Goal: Task Accomplishment & Management: Manage account settings

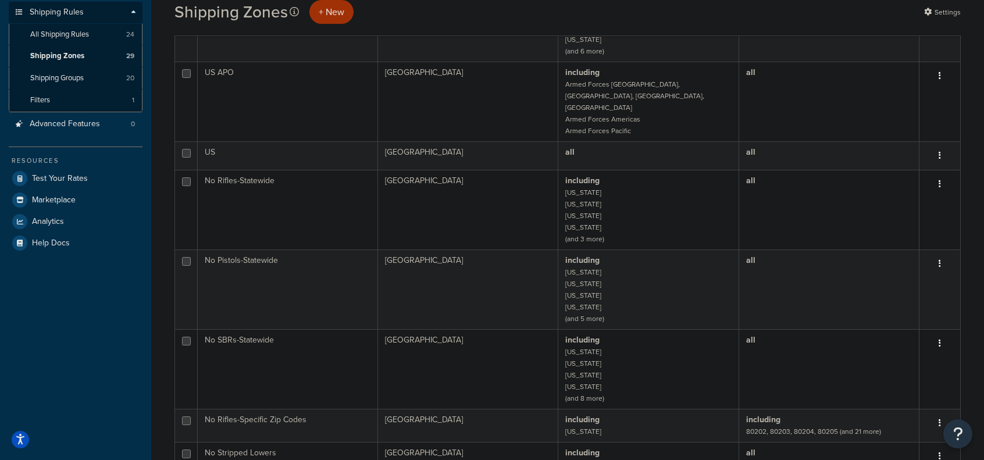
scroll to position [931, 0]
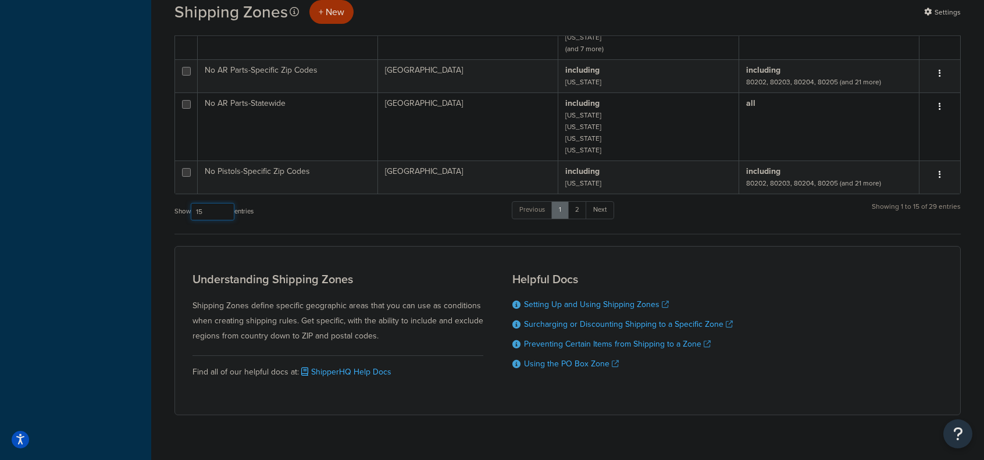
click at [208, 203] on select "10 15 25 50 100" at bounding box center [213, 211] width 44 height 17
select select "50"
click at [192, 220] on select "10 15 25 50 100" at bounding box center [213, 211] width 44 height 17
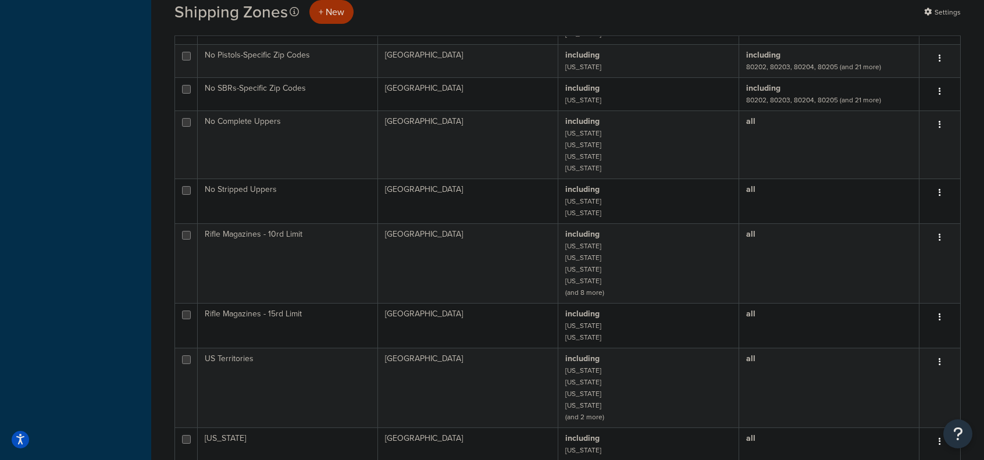
scroll to position [1469, 0]
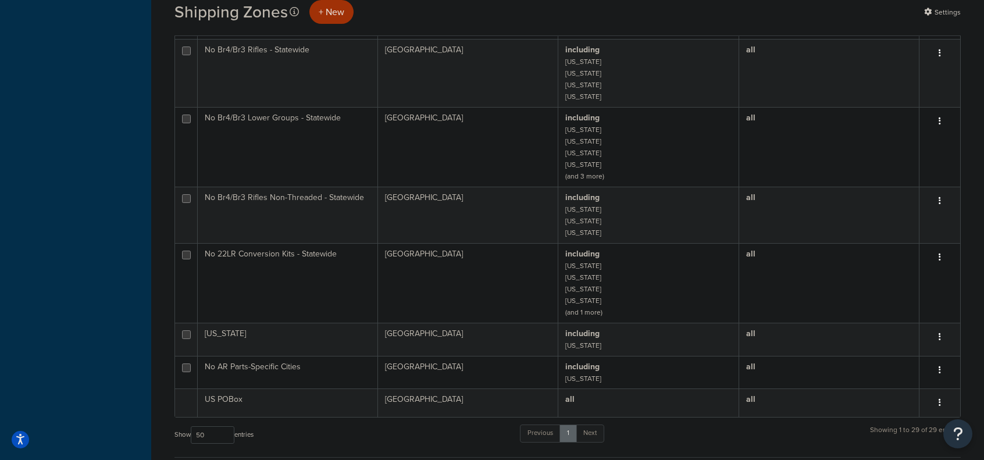
click at [647, 265] on td "including Connecticut Illinois Massachusetts Washington (and 1 more)" at bounding box center [648, 283] width 180 height 80
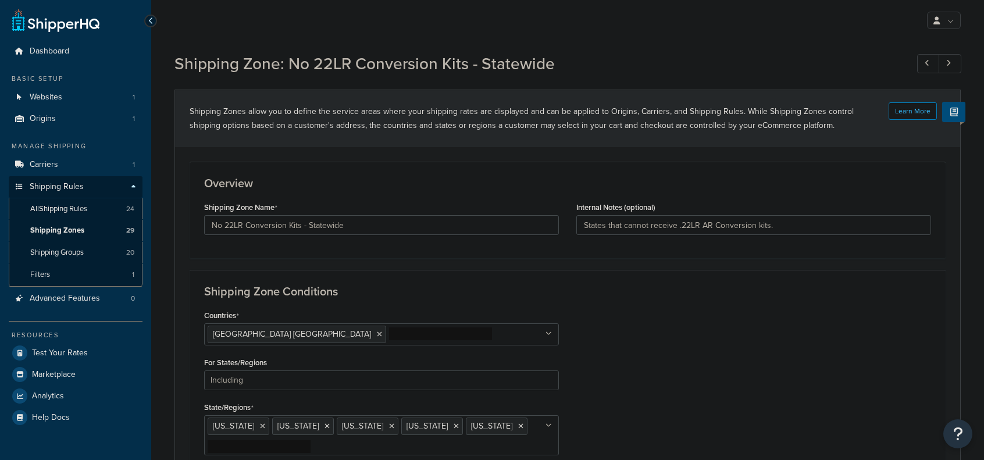
select select "including"
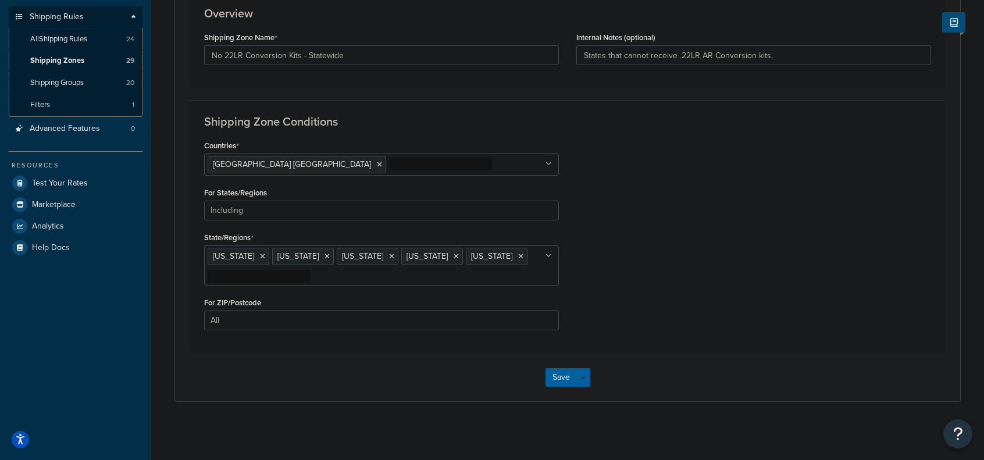
click at [549, 255] on icon at bounding box center [548, 255] width 6 height 7
click at [380, 275] on ul "[US_STATE] [US_STATE] [US_STATE] [US_STATE] [US_STATE]" at bounding box center [381, 265] width 355 height 40
click at [755, 255] on div "Countries [GEOGRAPHIC_DATA] [GEOGRAPHIC_DATA] All Countries ALL [GEOGRAPHIC_DAT…" at bounding box center [567, 238] width 744 height 202
click at [373, 272] on ul "Connecticut District of Columbia Illinois Massachusetts Washington" at bounding box center [381, 265] width 355 height 40
click at [594, 273] on div "Countries United States USA All Countries ALL Afghanistan AFG Albania ALB Alger…" at bounding box center [567, 238] width 744 height 202
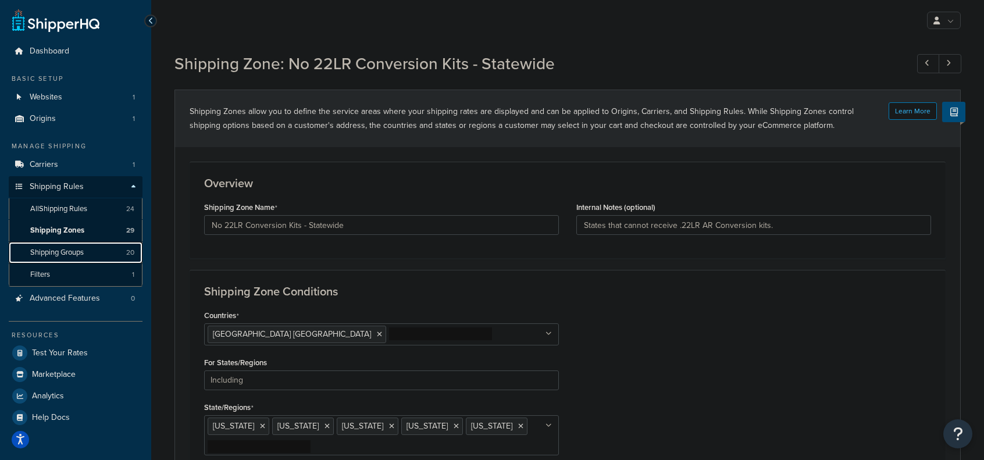
click at [91, 256] on link "Shipping Groups 20" at bounding box center [76, 253] width 134 height 22
click at [37, 253] on span "Shipping Groups" at bounding box center [56, 253] width 53 height 10
click at [77, 229] on span "Shipping Zones" at bounding box center [57, 231] width 54 height 10
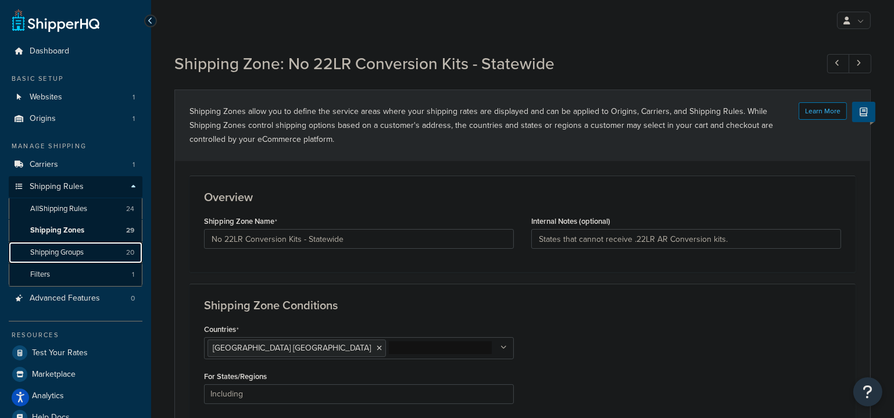
click at [74, 259] on link "Shipping Groups 20" at bounding box center [76, 253] width 134 height 22
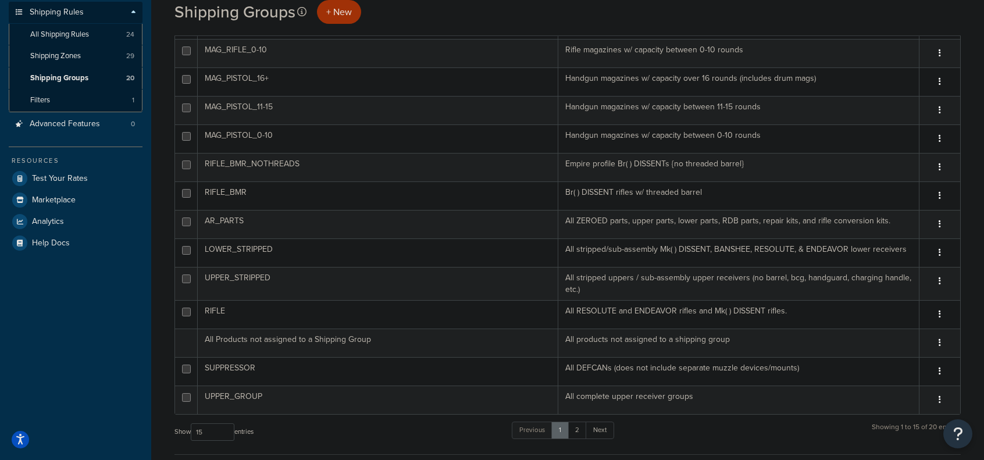
scroll to position [349, 0]
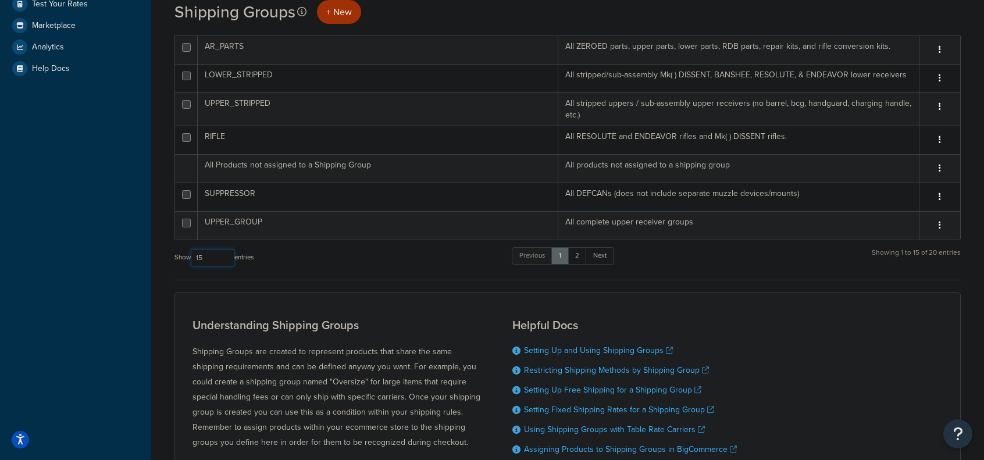
click at [215, 259] on select "10 15 25 50 100" at bounding box center [213, 257] width 44 height 17
select select "50"
click at [192, 266] on select "10 15 25 50 100" at bounding box center [213, 257] width 44 height 17
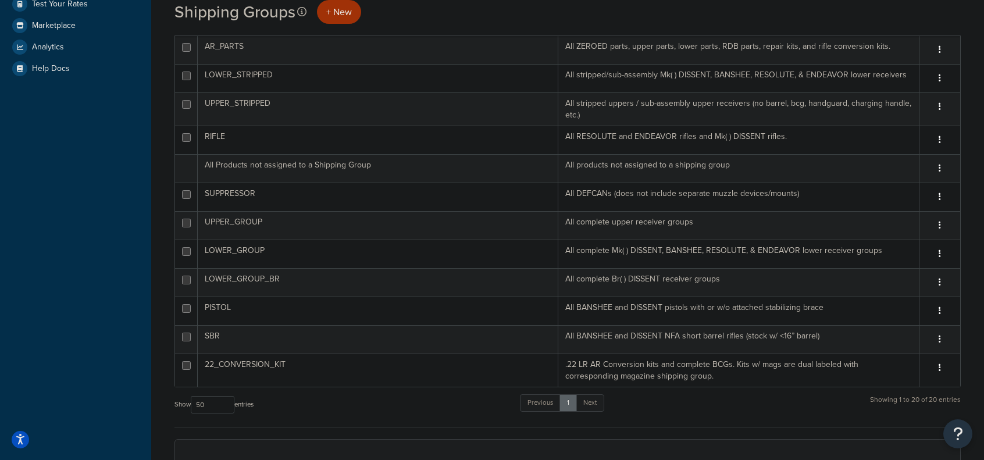
click at [695, 371] on td ".22 LR AR Conversion kits and complete BCGs. Kits w/ mags are dual labeled with…" at bounding box center [738, 369] width 361 height 33
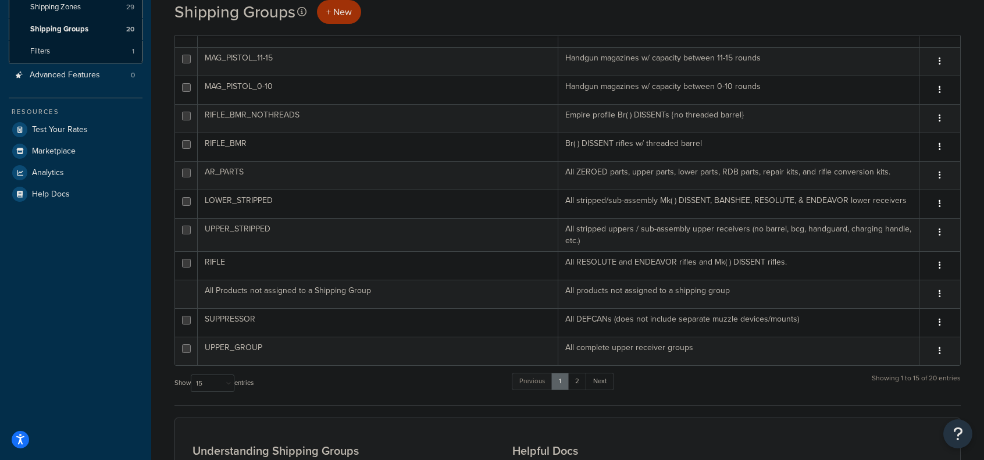
scroll to position [233, 0]
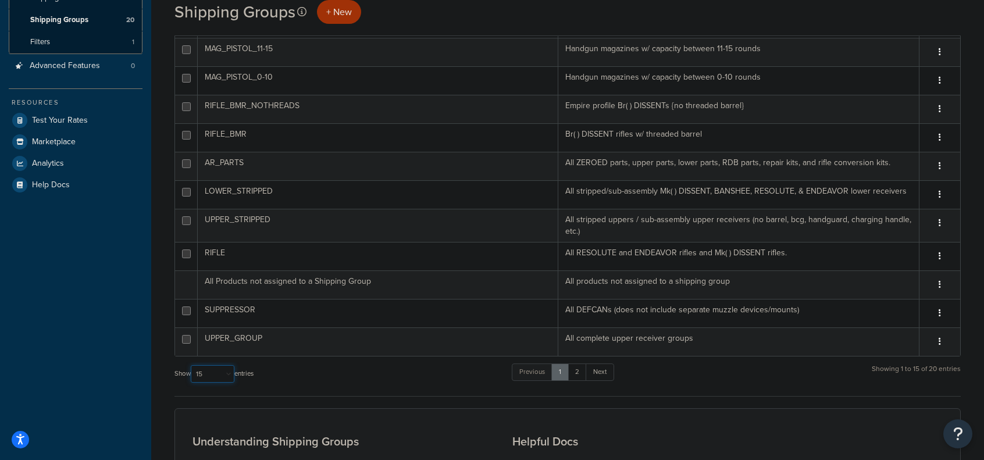
click at [224, 373] on select "10 15 25 50 100" at bounding box center [213, 373] width 44 height 17
select select "50"
click at [192, 383] on select "10 15 25 50 100" at bounding box center [213, 373] width 44 height 17
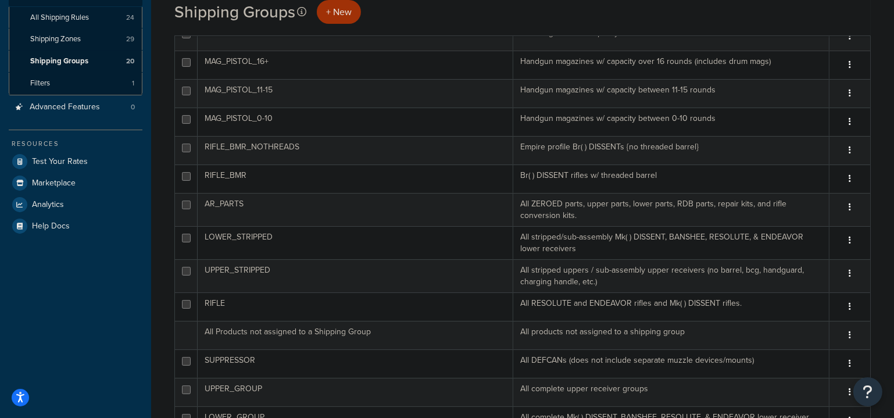
scroll to position [33, 0]
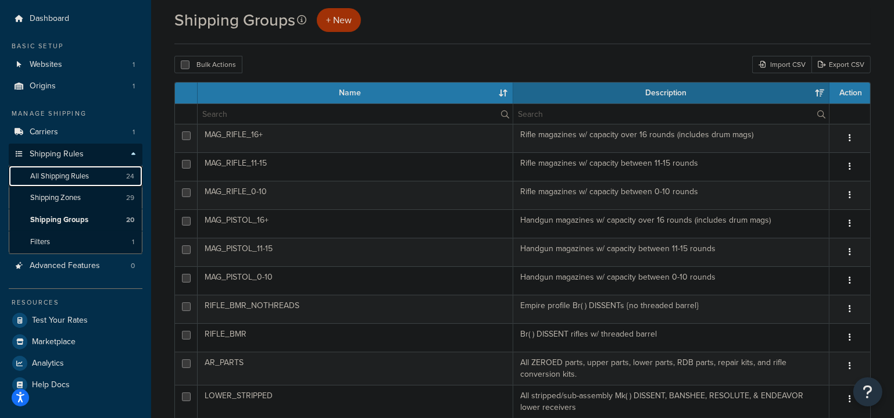
click at [84, 176] on span "All Shipping Rules" at bounding box center [59, 177] width 59 height 10
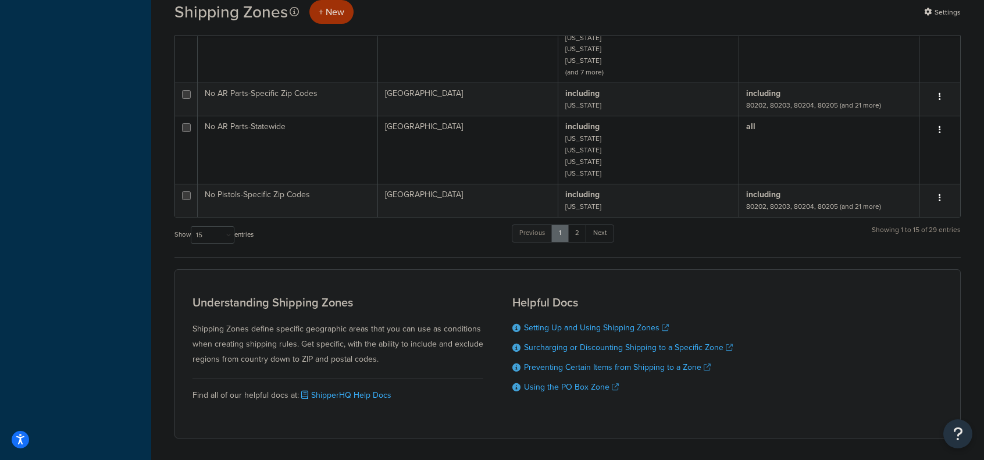
scroll to position [930, 0]
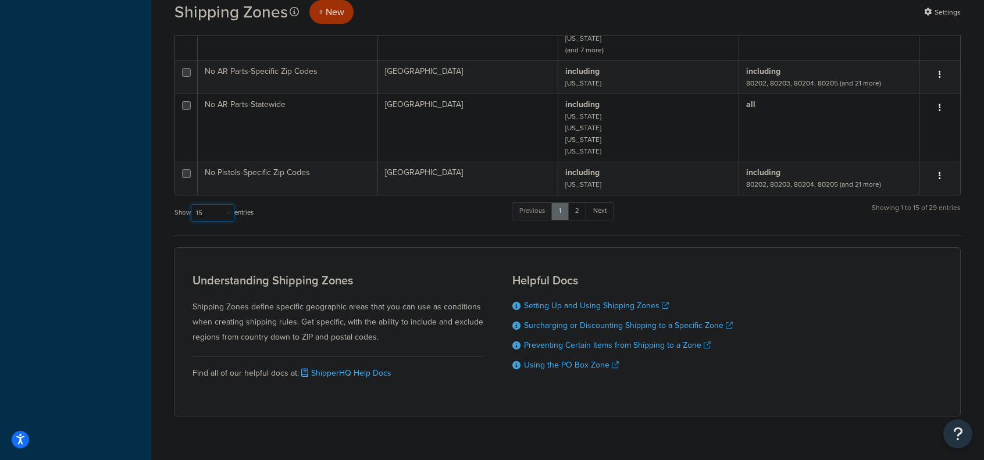
click at [227, 204] on select "10 15 25 50 100" at bounding box center [213, 212] width 44 height 17
select select "50"
click at [192, 222] on select "10 15 25 50 100" at bounding box center [213, 212] width 44 height 17
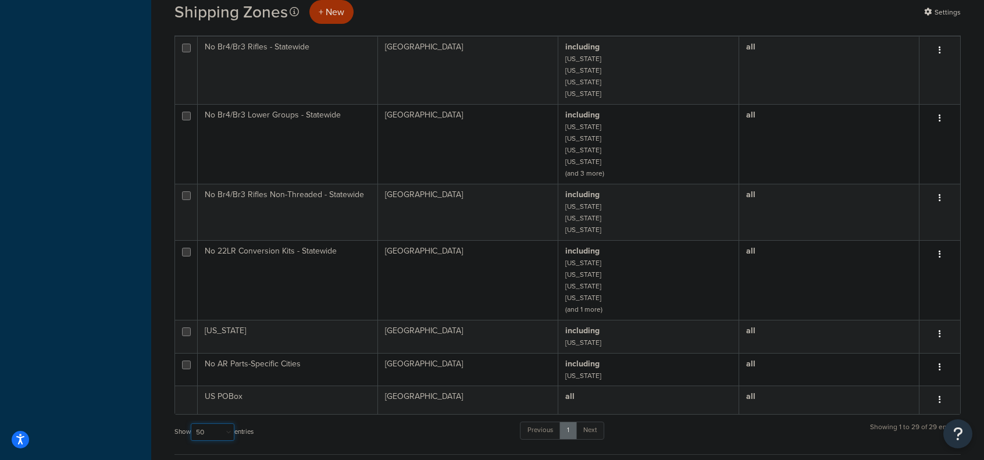
scroll to position [1460, 0]
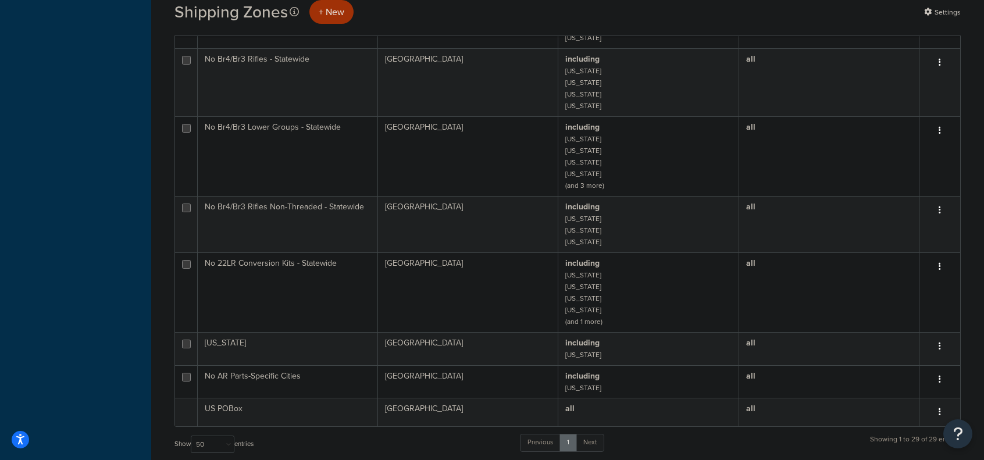
click at [668, 259] on td "including Connecticut Illinois Massachusetts Washington (and 1 more)" at bounding box center [648, 292] width 180 height 80
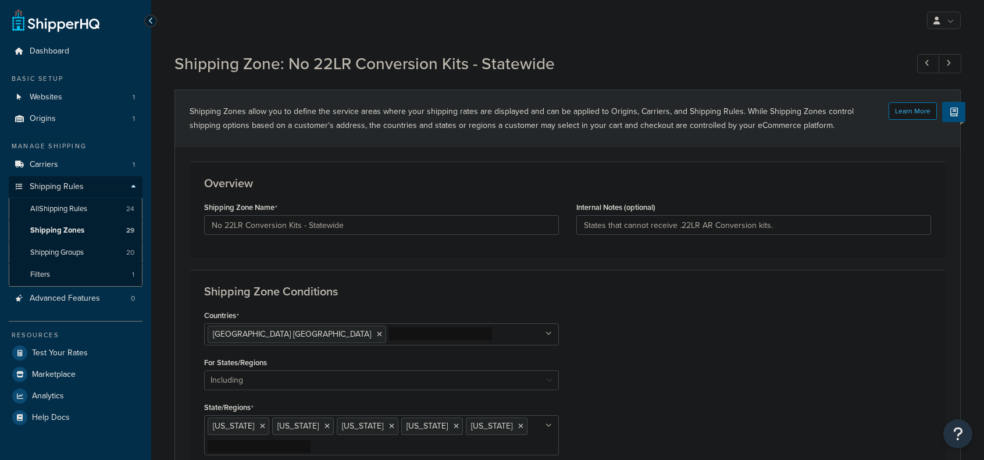
select select "including"
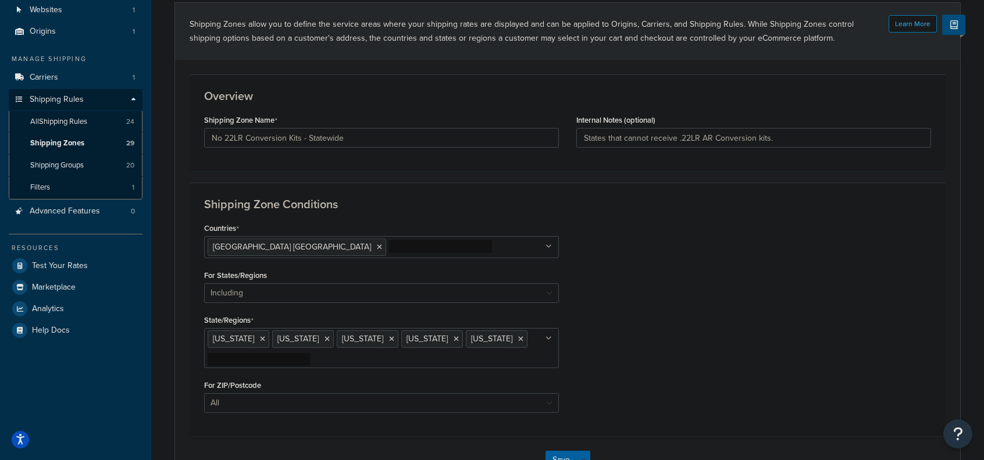
scroll to position [55, 0]
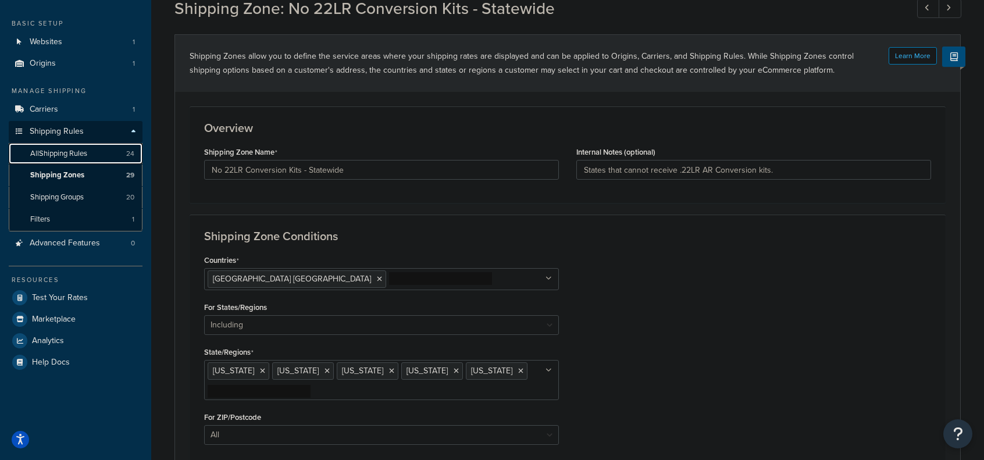
drag, startPoint x: 60, startPoint y: 156, endPoint x: 92, endPoint y: 152, distance: 32.8
click at [60, 156] on span "All Shipping Rules" at bounding box center [58, 154] width 57 height 10
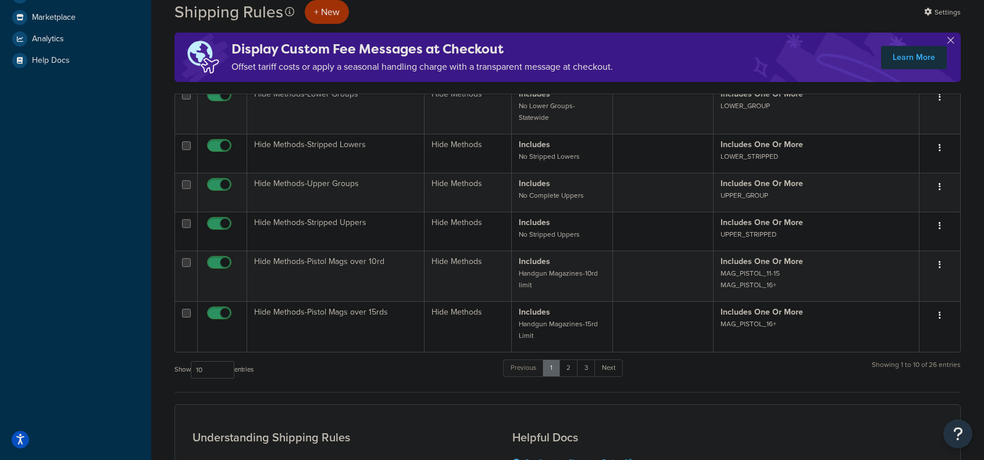
scroll to position [349, 0]
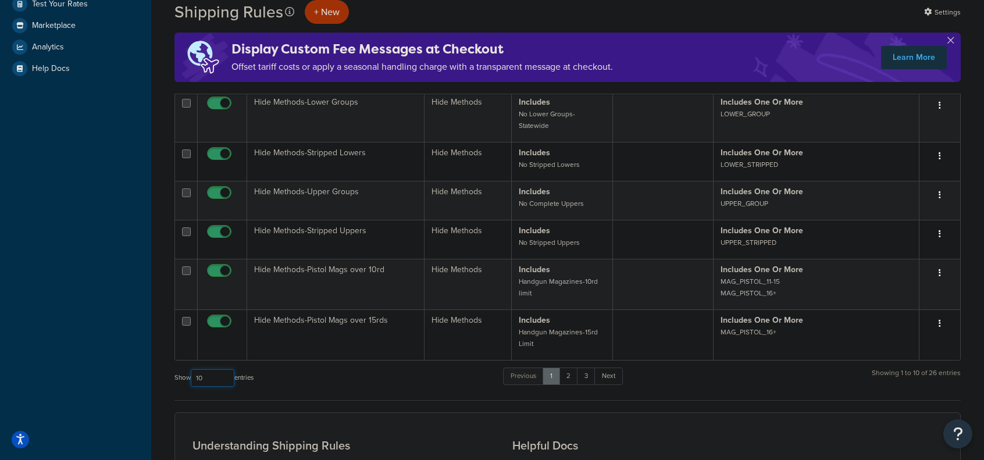
click at [223, 369] on select "10 15 25 50 100 1000" at bounding box center [213, 377] width 44 height 17
select select "50"
click at [192, 369] on select "10 15 25 50 100 1000" at bounding box center [213, 377] width 44 height 17
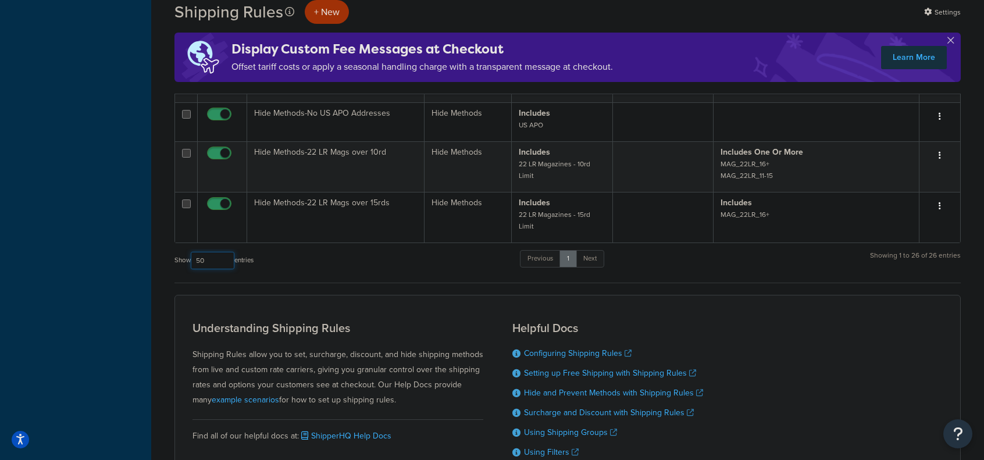
scroll to position [1394, 0]
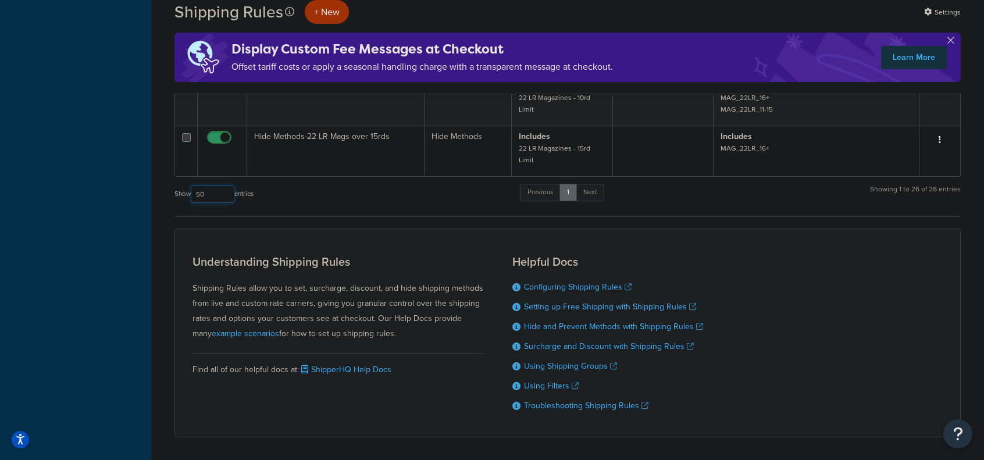
click at [218, 185] on select "10 15 25 50 100 1000" at bounding box center [213, 193] width 44 height 17
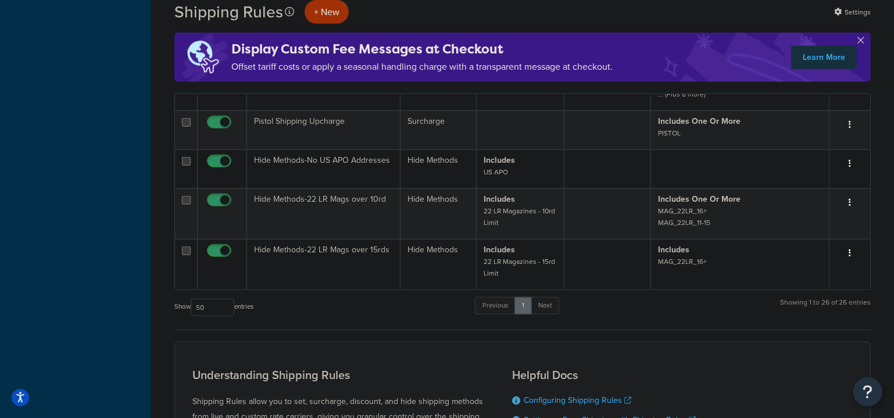
scroll to position [1251, 0]
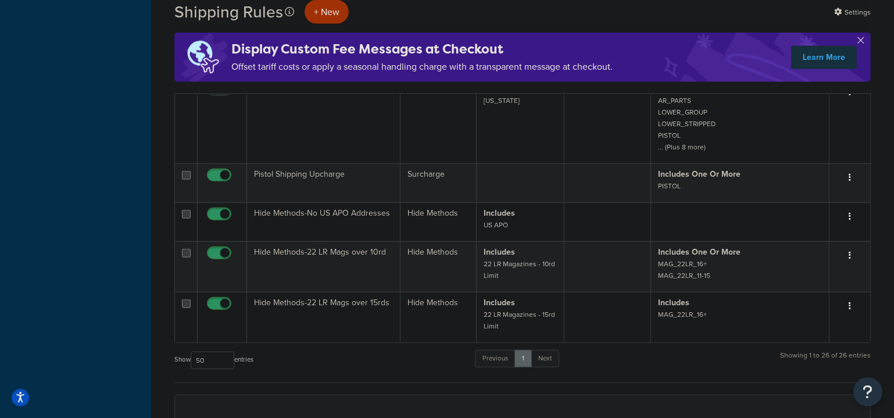
click at [301, 247] on td "Hide Methods-22 LR Mags over 10rd" at bounding box center [323, 266] width 153 height 51
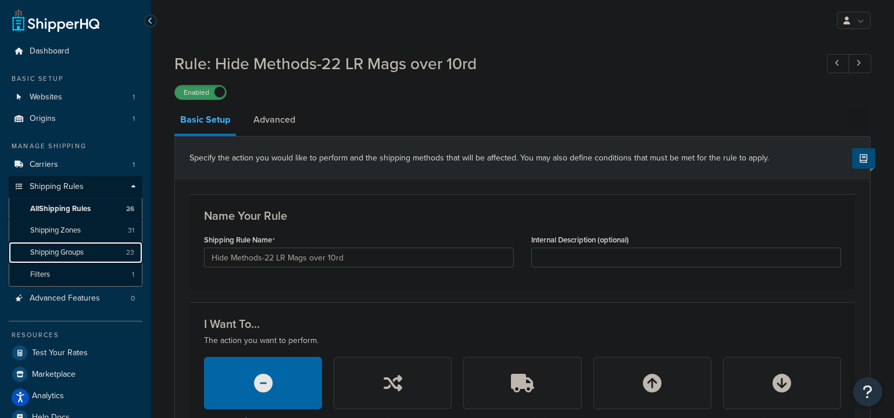
click at [62, 251] on span "Shipping Groups" at bounding box center [56, 253] width 53 height 10
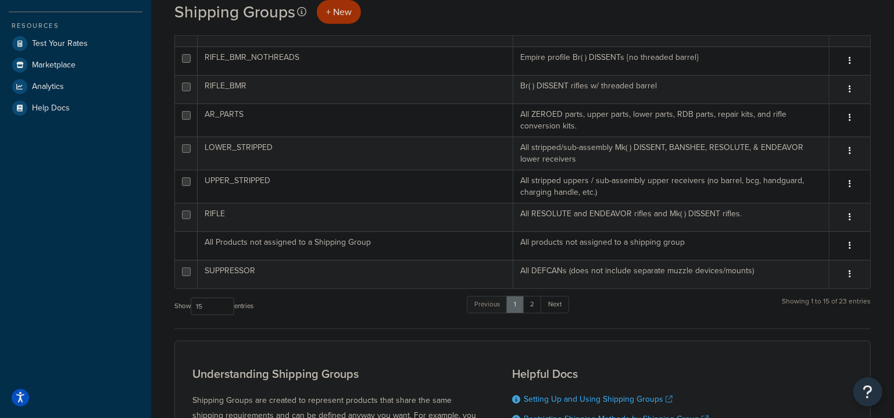
scroll to position [317, 0]
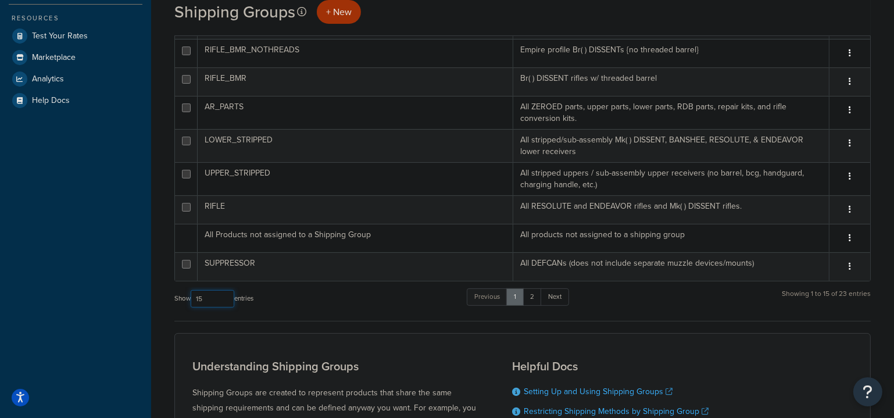
click at [208, 298] on select "10 15 25 50 100" at bounding box center [213, 298] width 44 height 17
select select "100"
click at [192, 308] on select "10 15 25 50 100" at bounding box center [213, 298] width 44 height 17
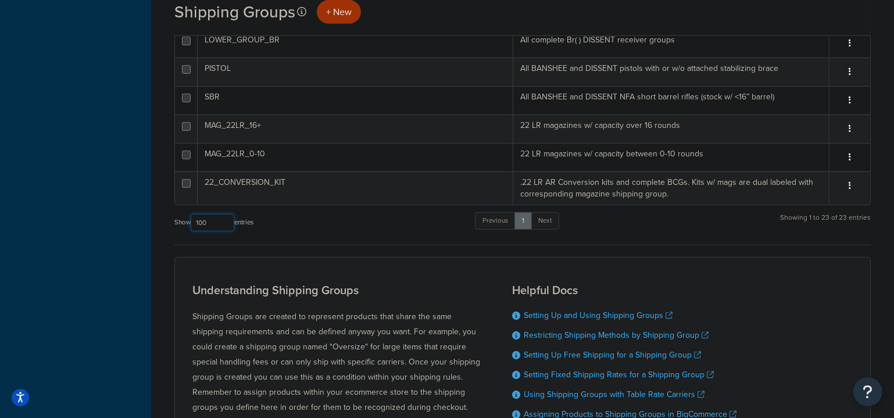
scroll to position [500, 0]
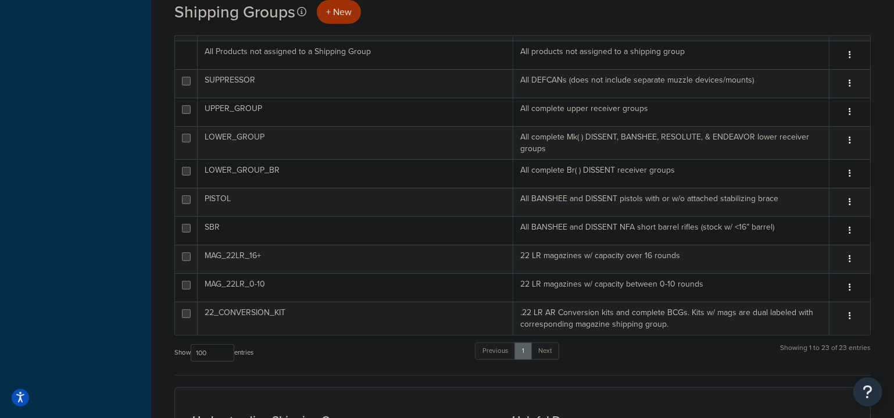
click at [501, 283] on td "MAG_22LR_0-10" at bounding box center [356, 287] width 316 height 28
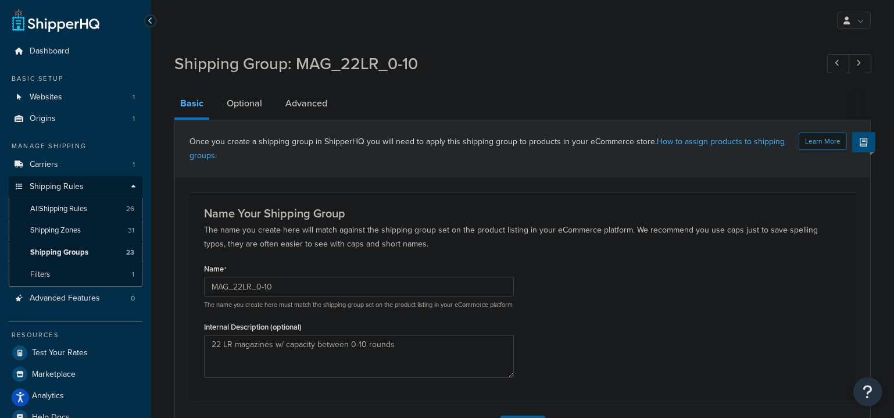
click at [258, 104] on link "Optional" at bounding box center [244, 104] width 47 height 28
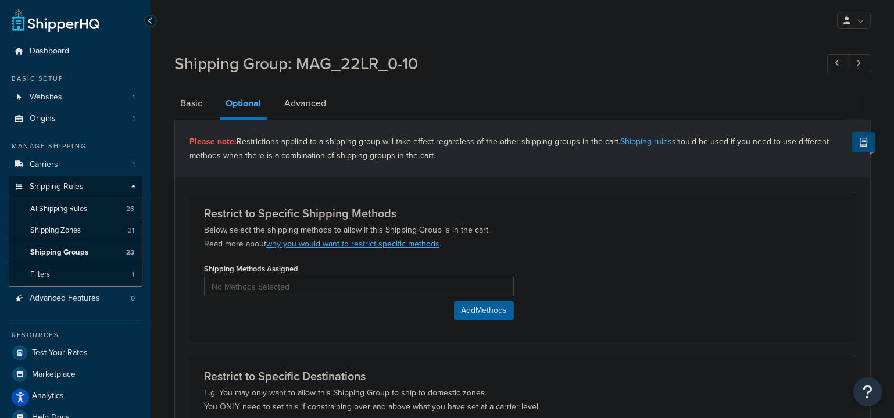
click at [315, 101] on link "Advanced" at bounding box center [304, 104] width 53 height 28
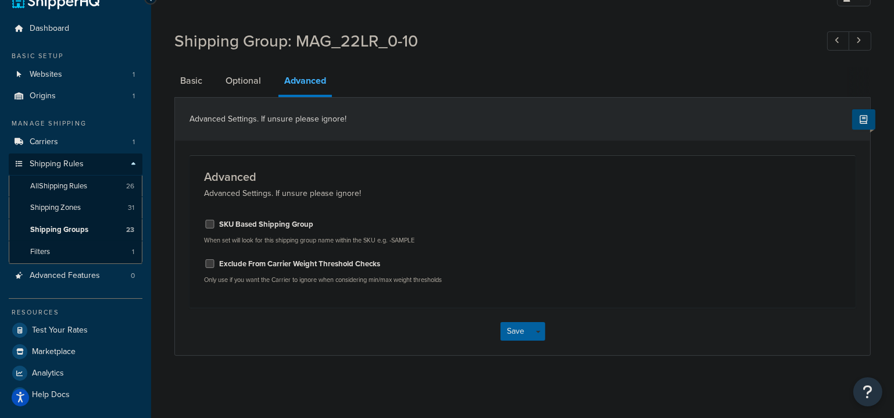
scroll to position [24, 0]
click at [198, 76] on link "Basic" at bounding box center [191, 80] width 34 height 28
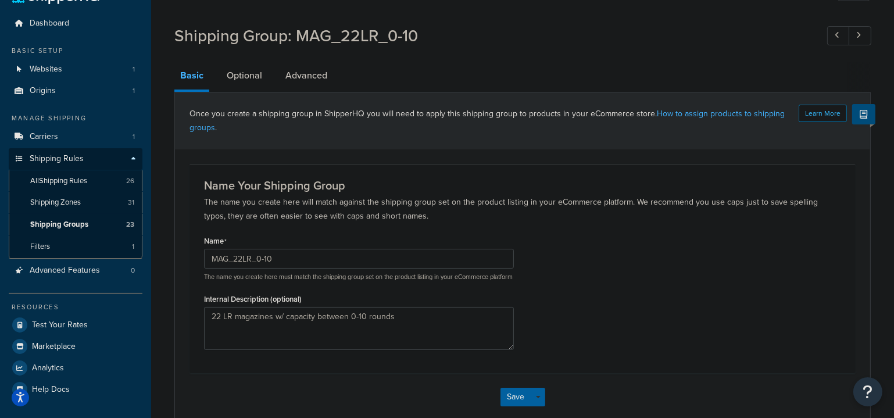
scroll to position [97, 0]
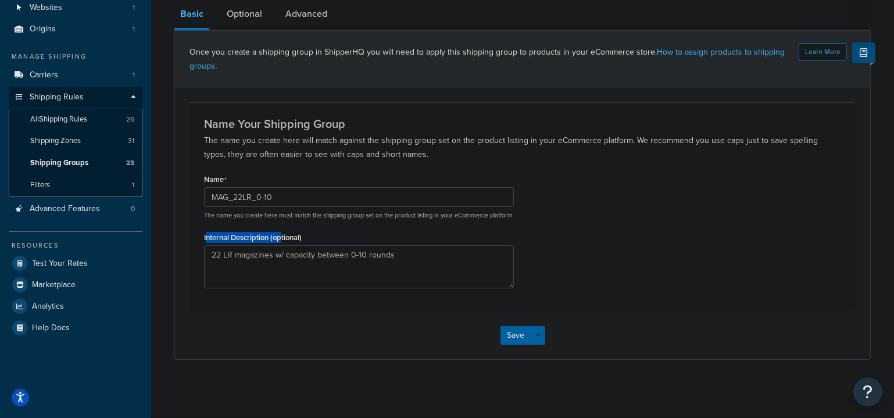
drag, startPoint x: 208, startPoint y: 237, endPoint x: 283, endPoint y: 238, distance: 75.6
click at [283, 238] on label "Internal Description (optional)" at bounding box center [253, 237] width 98 height 9
click at [283, 245] on textarea "22 LR magazines w/ capacity between 0-10 rounds" at bounding box center [359, 266] width 310 height 43
click at [308, 234] on div "Internal Description (optional) 22 LR magazines w/ capacity between 0-10 rounds" at bounding box center [359, 258] width 310 height 59
drag, startPoint x: 308, startPoint y: 234, endPoint x: 237, endPoint y: 233, distance: 70.4
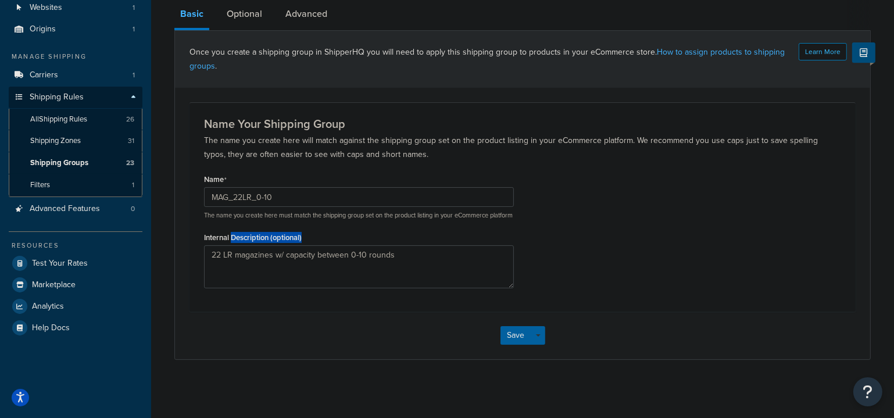
click at [238, 234] on div "Internal Description (optional) 22 LR magazines w/ capacity between 0-10 rounds" at bounding box center [359, 258] width 310 height 59
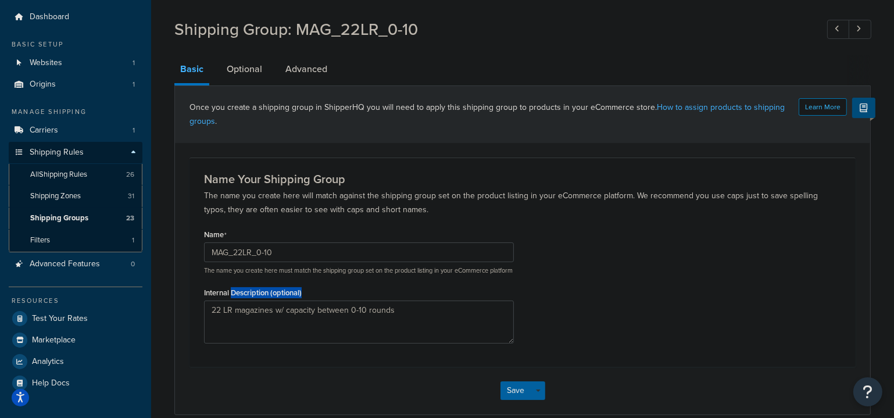
scroll to position [0, 0]
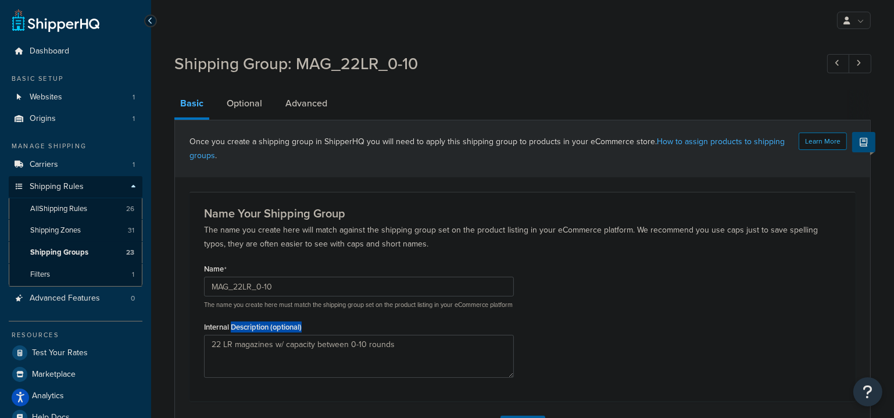
click at [277, 331] on label "Internal Description (optional)" at bounding box center [253, 327] width 98 height 9
click at [277, 335] on textarea "22 LR magazines w/ capacity between 0-10 rounds" at bounding box center [359, 356] width 310 height 43
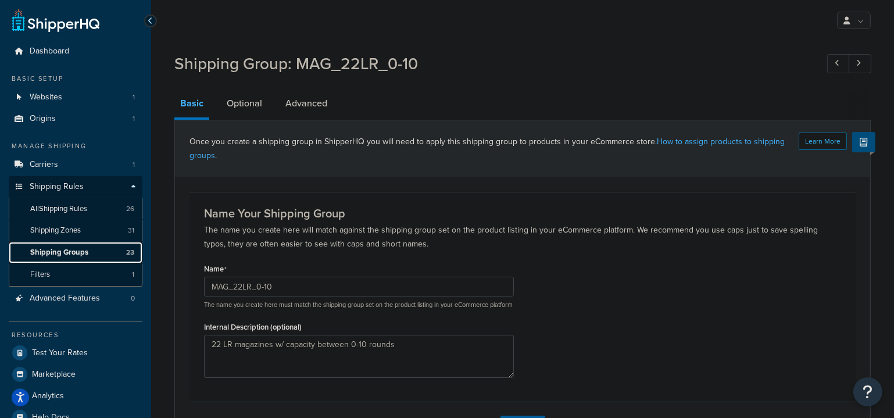
click at [81, 252] on span "Shipping Groups" at bounding box center [59, 253] width 58 height 10
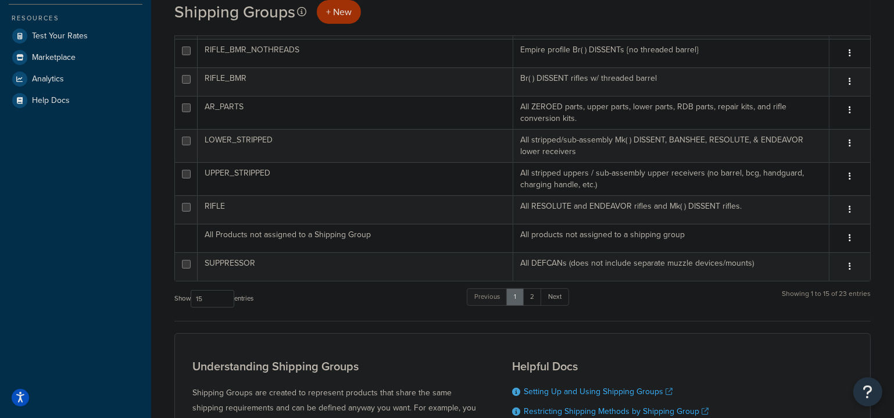
scroll to position [264, 0]
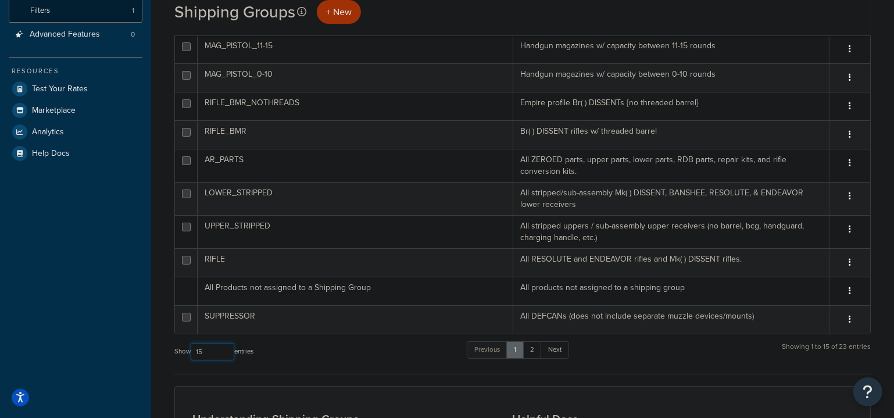
click at [221, 347] on select "10 15 25 50 100" at bounding box center [213, 351] width 44 height 17
select select "100"
click at [192, 360] on select "10 15 25 50 100" at bounding box center [213, 351] width 44 height 17
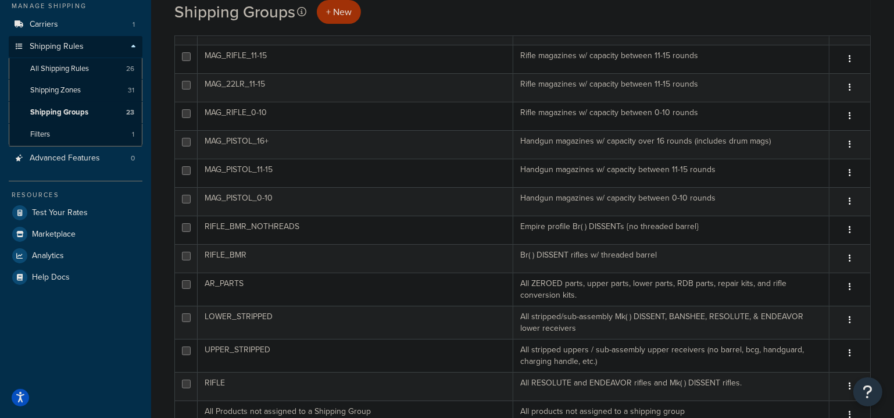
scroll to position [105, 0]
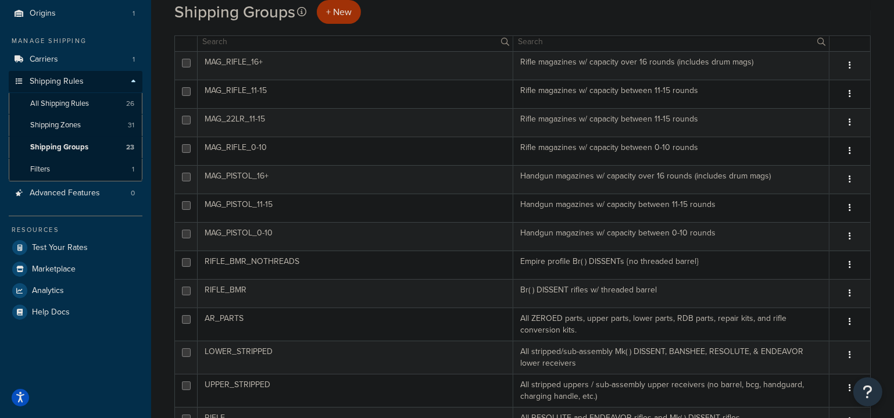
click at [305, 156] on td "MAG_RIFLE_0-10" at bounding box center [356, 151] width 316 height 28
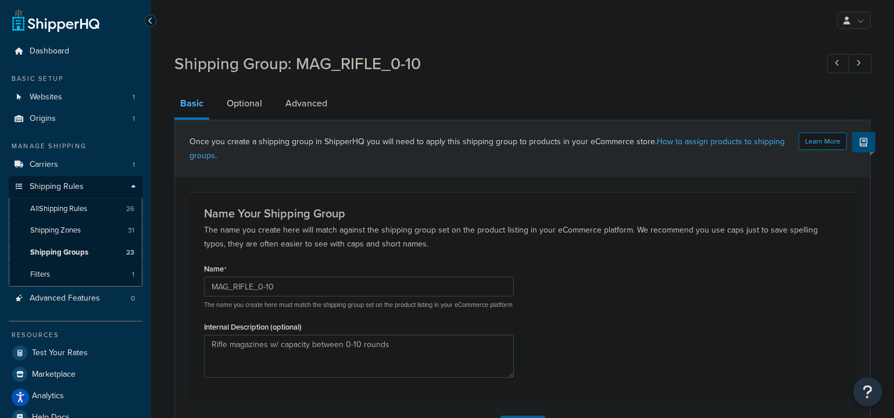
drag, startPoint x: 254, startPoint y: 109, endPoint x: 262, endPoint y: 109, distance: 8.1
click at [254, 109] on link "Optional" at bounding box center [244, 104] width 47 height 28
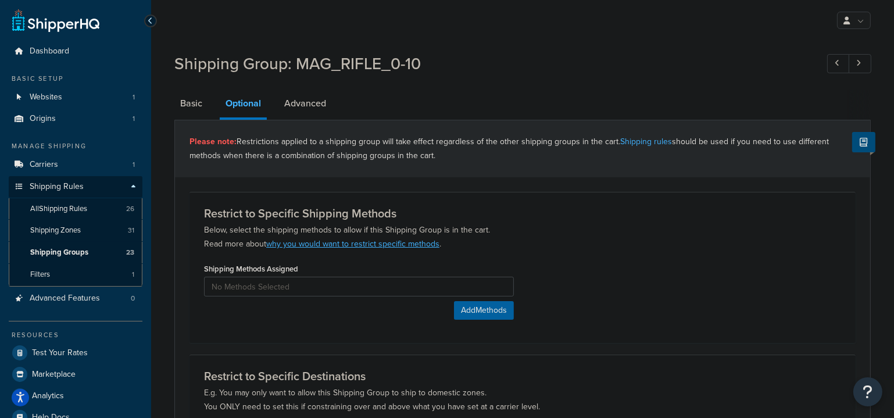
click at [302, 105] on link "Advanced" at bounding box center [304, 104] width 53 height 28
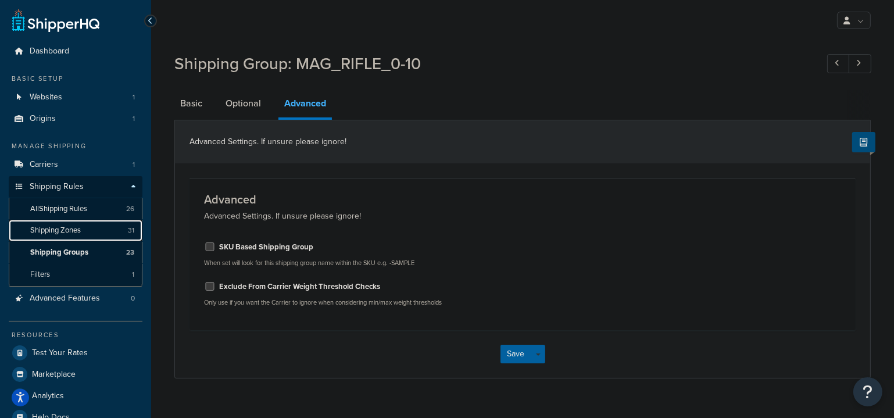
click at [72, 233] on span "Shipping Zones" at bounding box center [55, 231] width 51 height 10
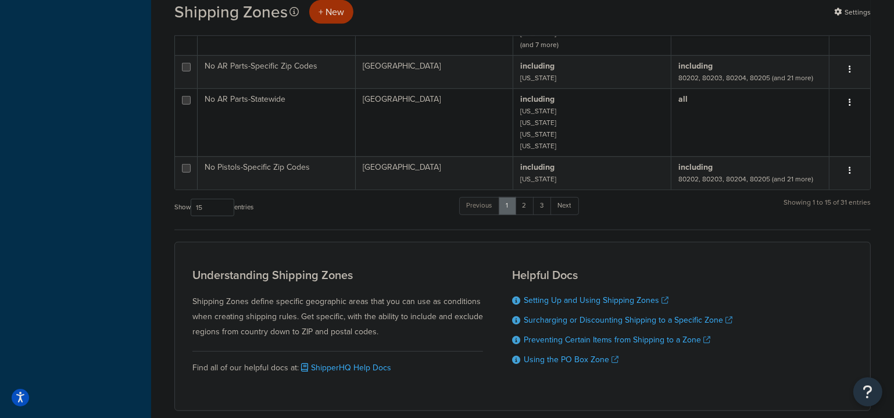
scroll to position [931, 0]
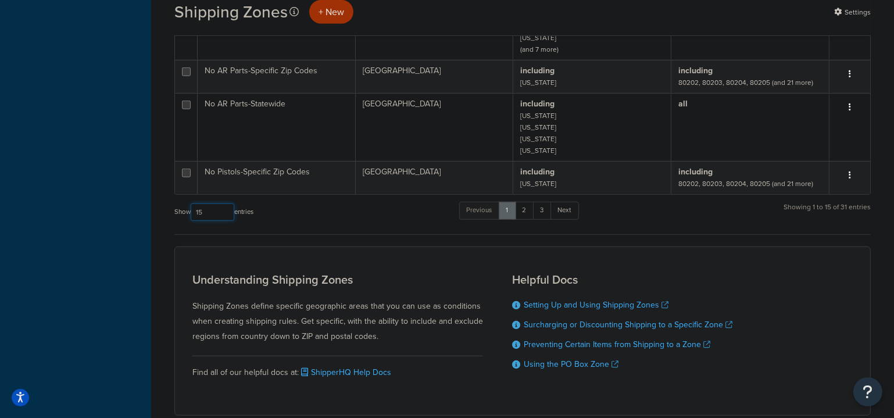
click at [222, 203] on select "10 15 25 50 100" at bounding box center [213, 211] width 44 height 17
select select "50"
click at [192, 221] on select "10 15 25 50 100" at bounding box center [213, 211] width 44 height 17
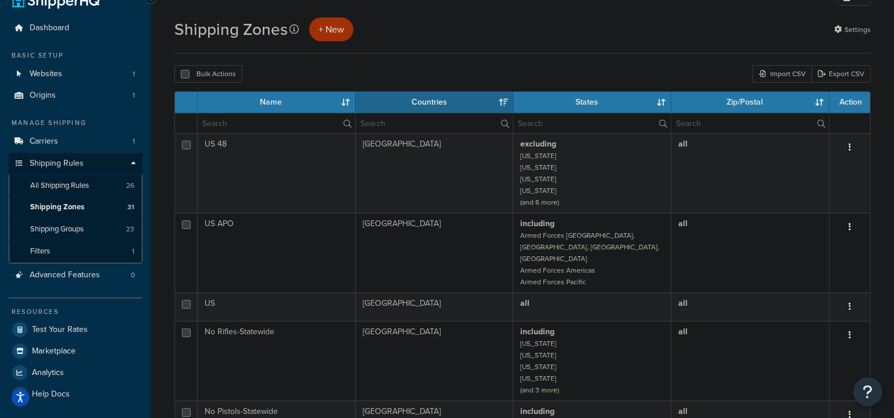
scroll to position [0, 0]
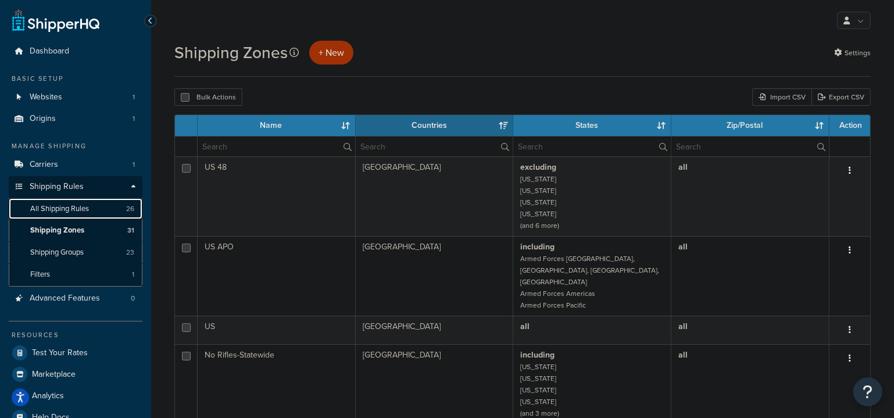
click at [51, 204] on span "All Shipping Rules" at bounding box center [59, 209] width 59 height 10
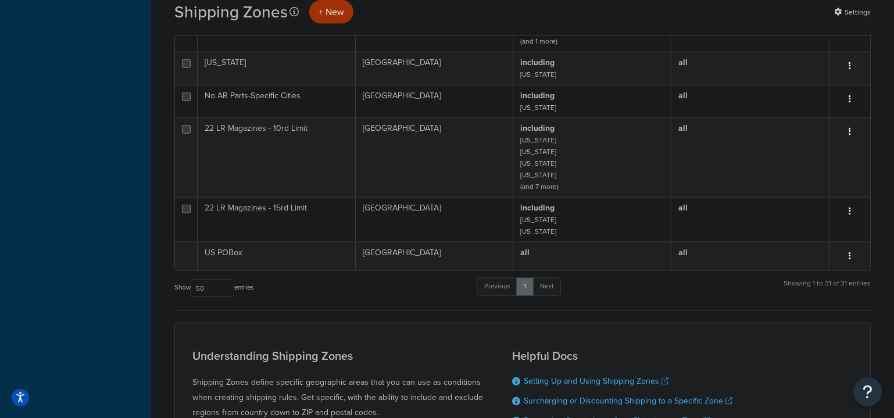
scroll to position [1709, 0]
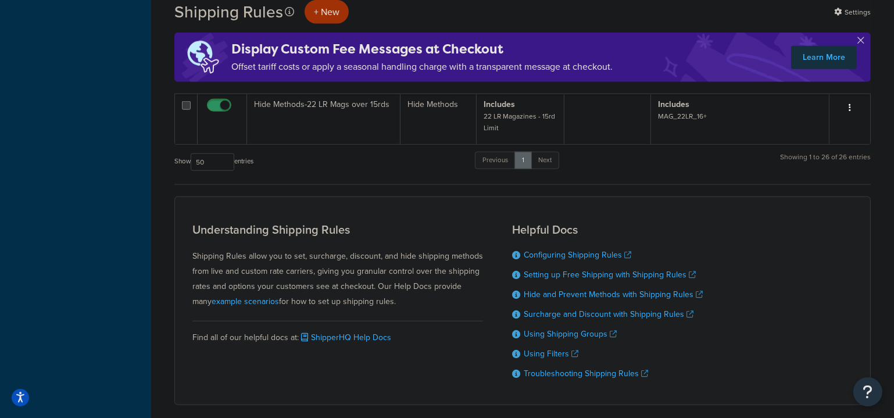
scroll to position [1237, 0]
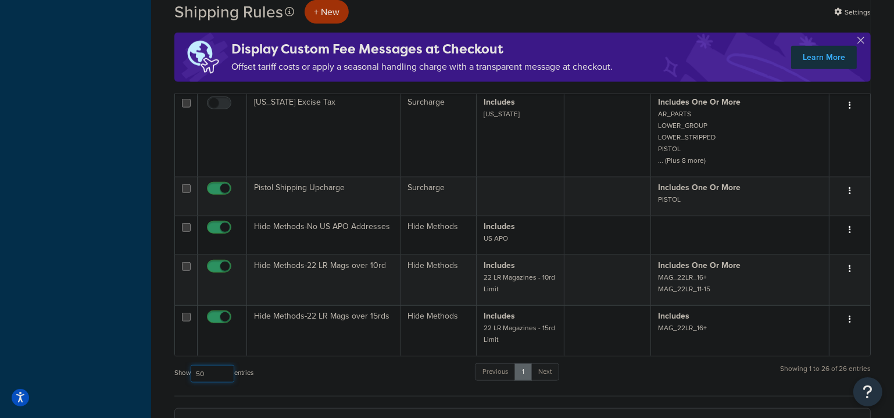
click at [226, 376] on select "10 15 25 50 100 1000" at bounding box center [213, 373] width 44 height 17
select select "100"
click at [192, 365] on select "10 15 25 50 100 1000" at bounding box center [213, 373] width 44 height 17
click at [552, 369] on link "Next" at bounding box center [545, 371] width 28 height 17
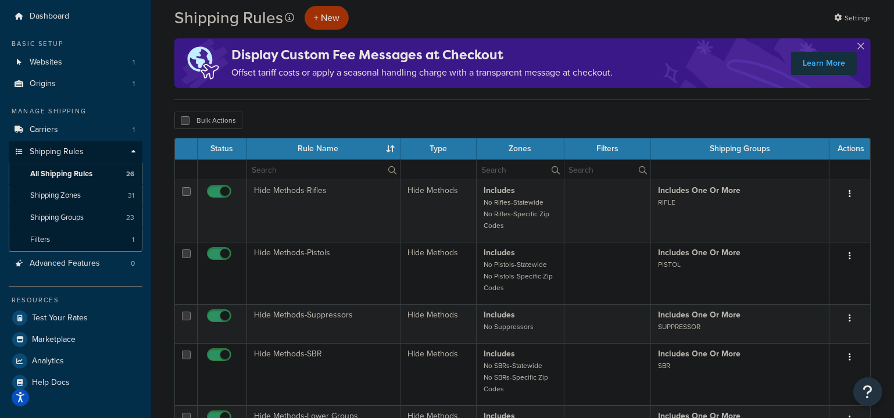
scroll to position [22, 0]
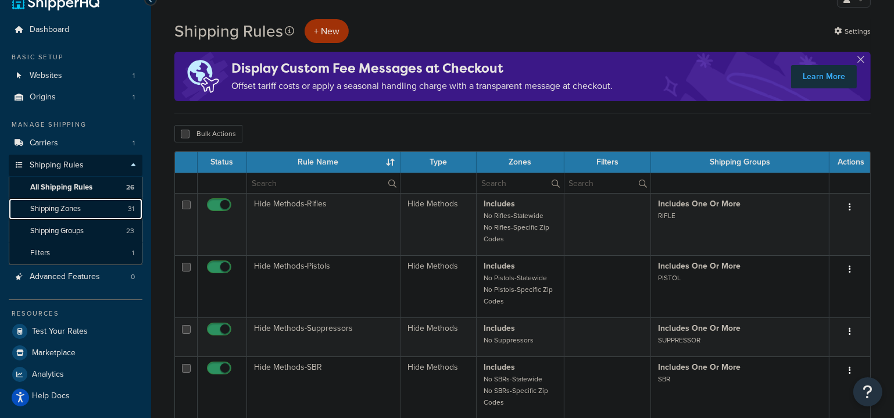
click at [55, 205] on span "Shipping Zones" at bounding box center [55, 209] width 51 height 10
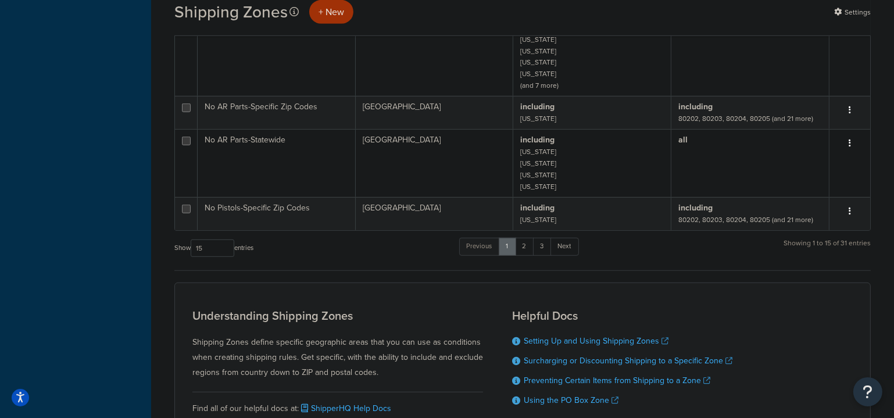
scroll to position [878, 0]
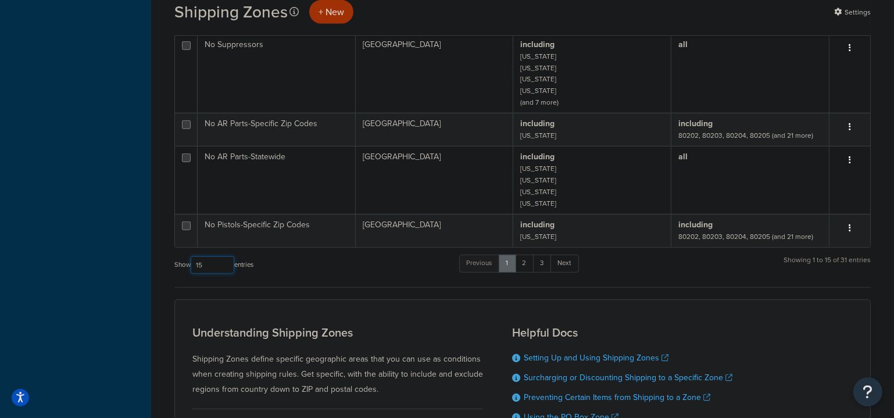
click at [217, 258] on select "10 15 25 50 100" at bounding box center [213, 264] width 44 height 17
select select "50"
click at [192, 274] on select "10 15 25 50 100" at bounding box center [213, 264] width 44 height 17
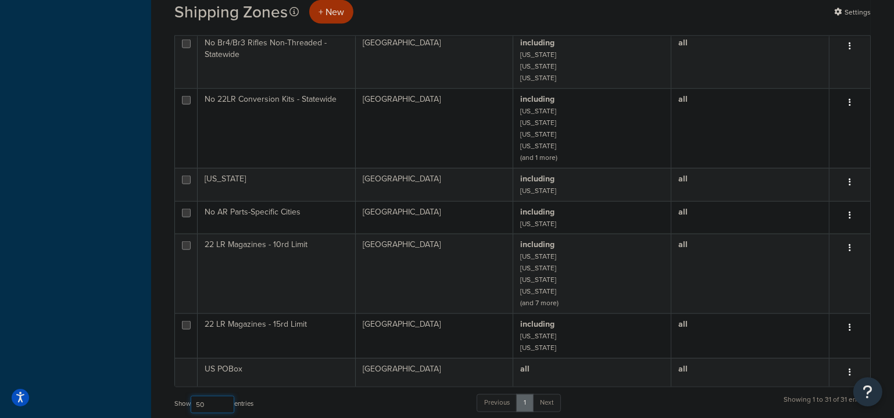
scroll to position [1867, 0]
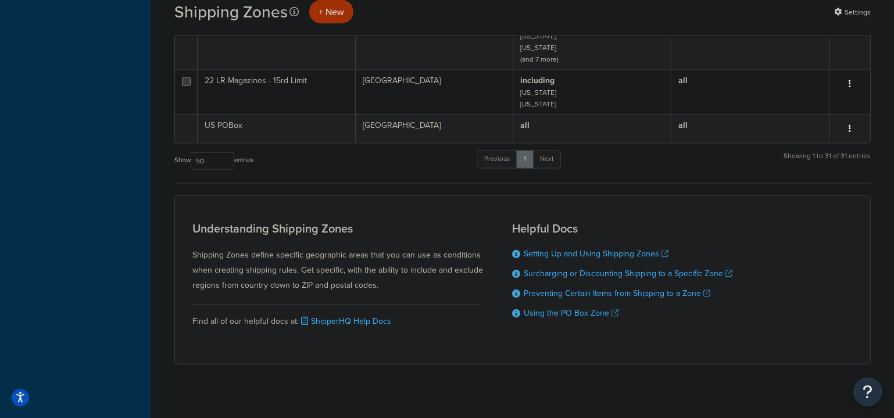
click at [174, 152] on label "Show 10 15 25 50 100 entries" at bounding box center [213, 160] width 79 height 17
click at [191, 152] on select "10 15 25 50 100" at bounding box center [213, 160] width 44 height 17
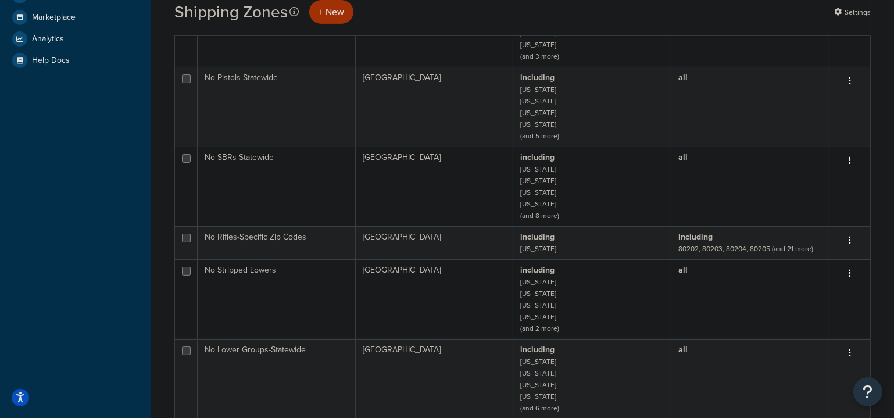
scroll to position [0, 0]
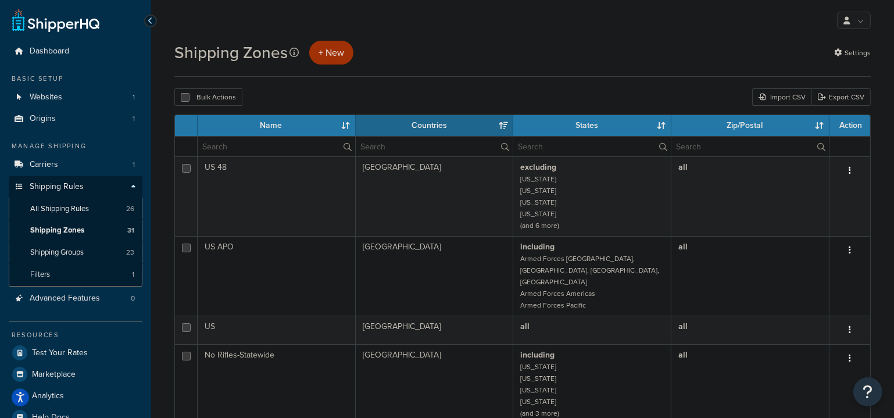
drag, startPoint x: 597, startPoint y: 185, endPoint x: 505, endPoint y: 46, distance: 167.4
click at [505, 46] on div "Shipping Zones + New Settings" at bounding box center [522, 53] width 697 height 24
click at [74, 248] on span "Shipping Groups" at bounding box center [56, 253] width 53 height 10
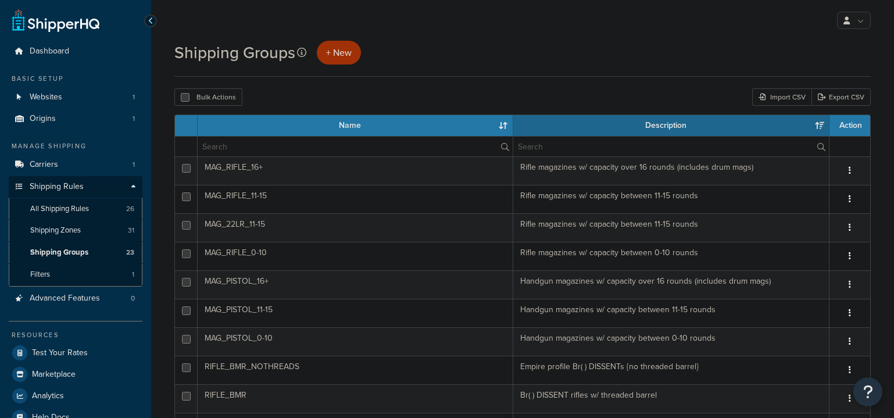
select select "15"
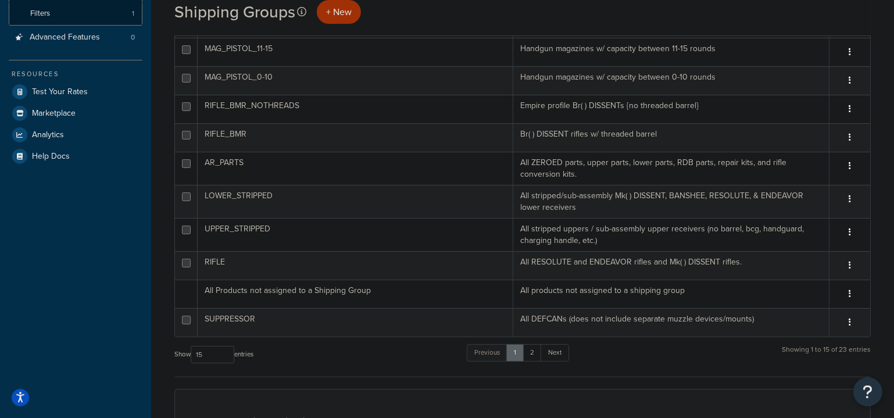
scroll to position [264, 0]
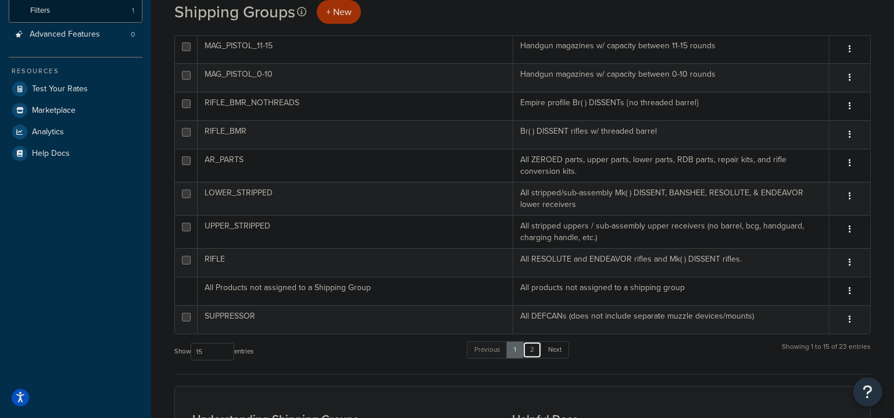
click at [537, 353] on link "2" at bounding box center [532, 349] width 19 height 17
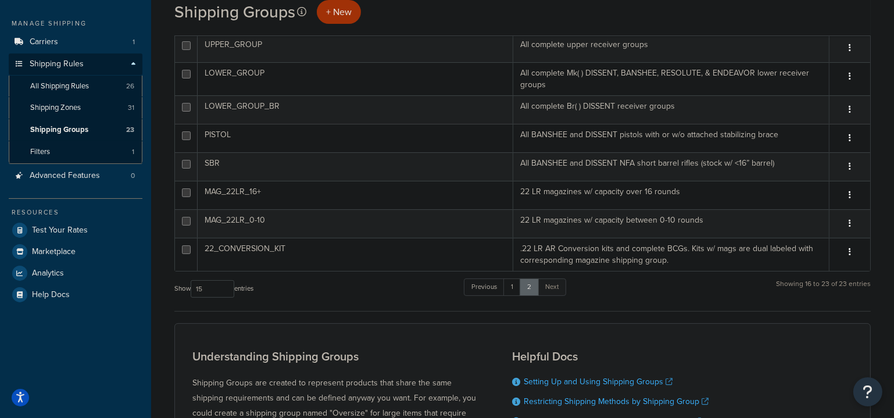
scroll to position [105, 0]
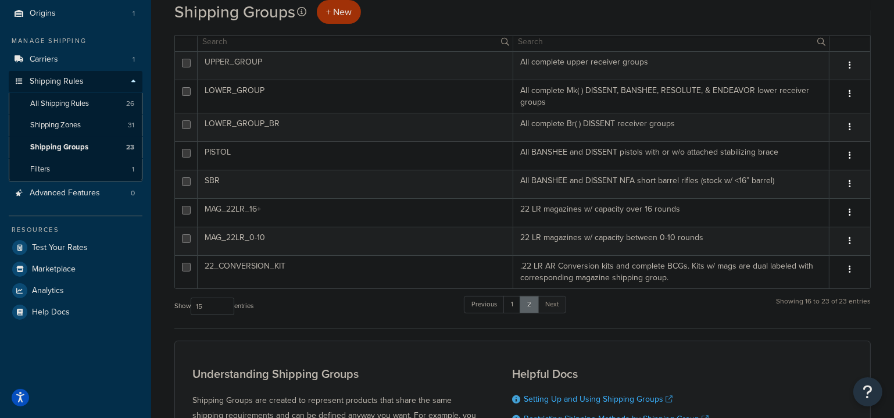
click at [424, 281] on td "22_CONVERSION_KIT" at bounding box center [356, 271] width 316 height 33
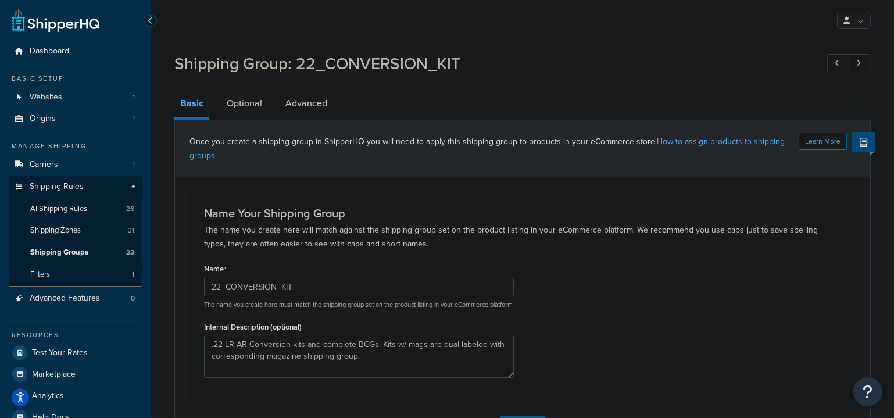
click at [255, 111] on link "Optional" at bounding box center [244, 104] width 47 height 28
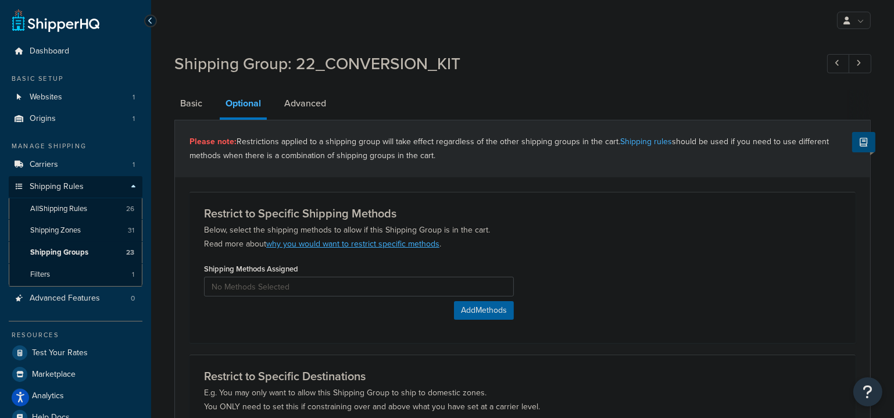
click at [319, 108] on link "Advanced" at bounding box center [304, 104] width 53 height 28
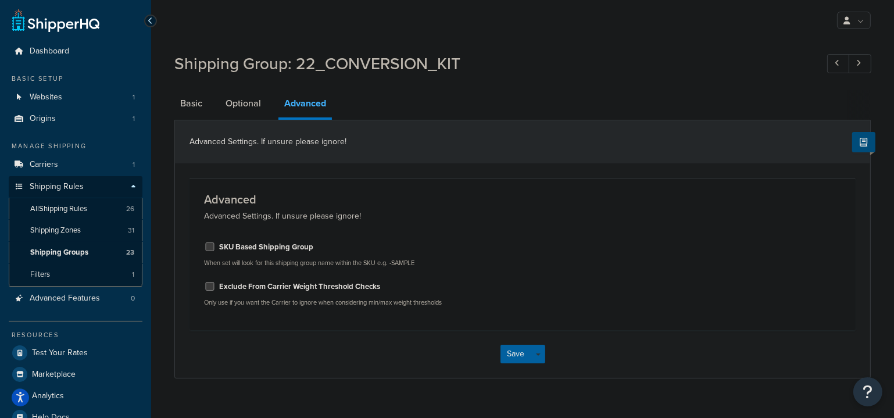
click at [255, 120] on div "Advanced Settings. If unsure please ignore!" at bounding box center [522, 141] width 695 height 43
click at [252, 104] on link "Optional" at bounding box center [243, 104] width 47 height 28
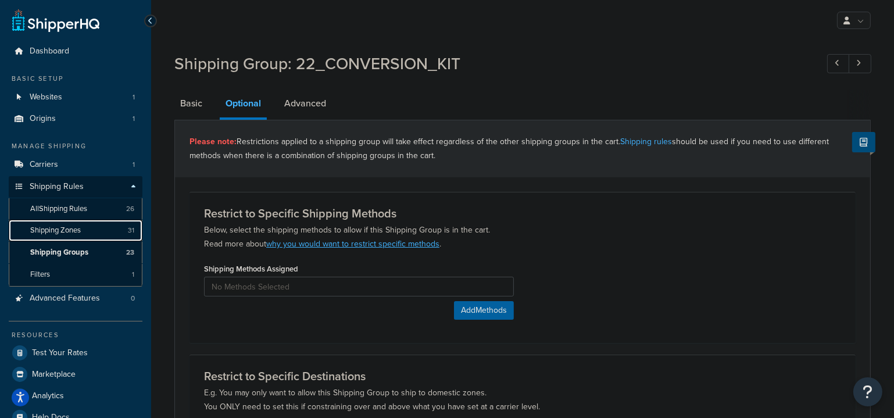
click at [77, 237] on link "Shipping Zones 31" at bounding box center [76, 231] width 134 height 22
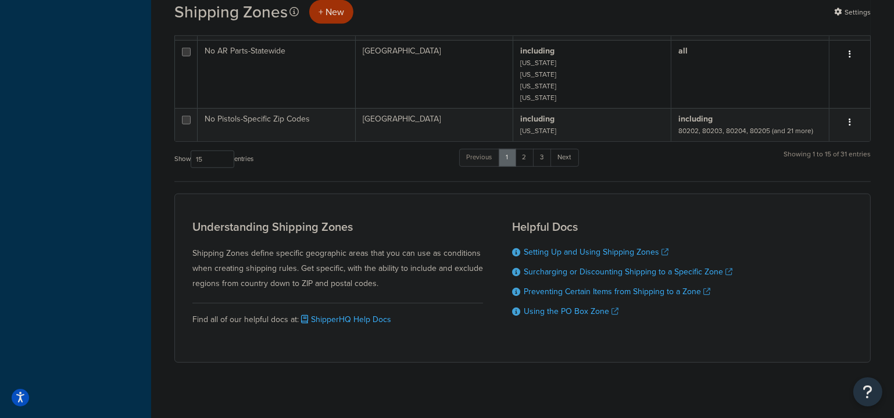
scroll to position [931, 0]
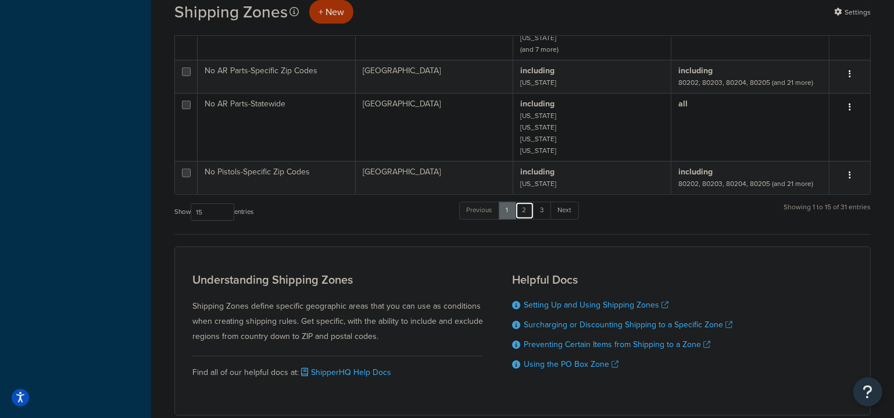
click at [529, 202] on link "2" at bounding box center [524, 210] width 19 height 17
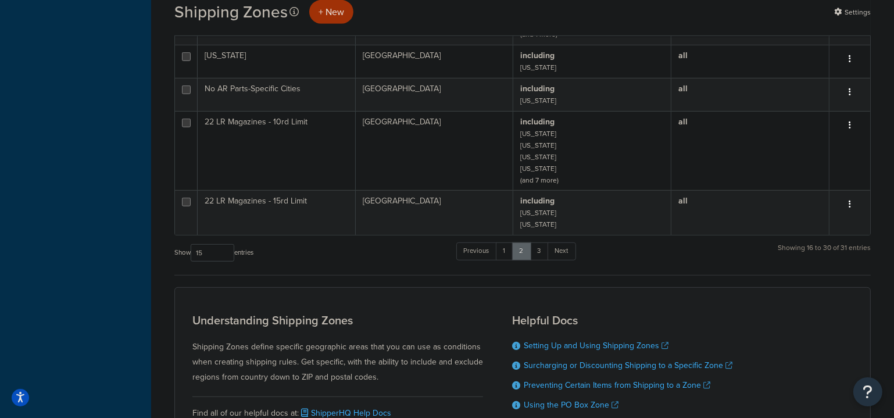
scroll to position [884, 0]
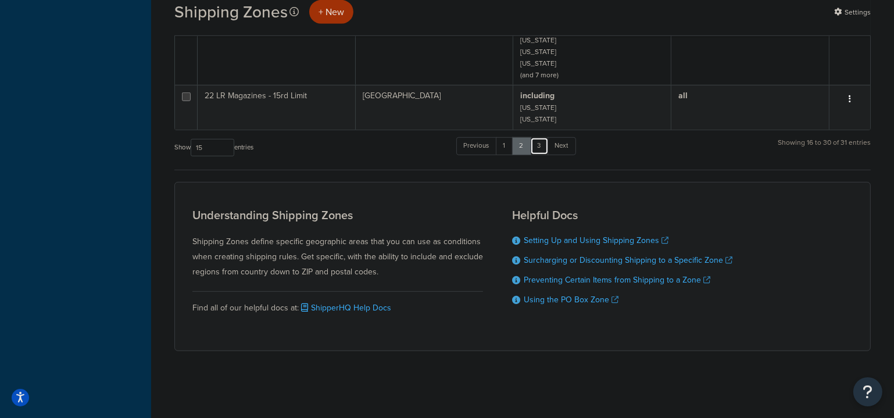
click at [542, 145] on link "3" at bounding box center [539, 145] width 19 height 17
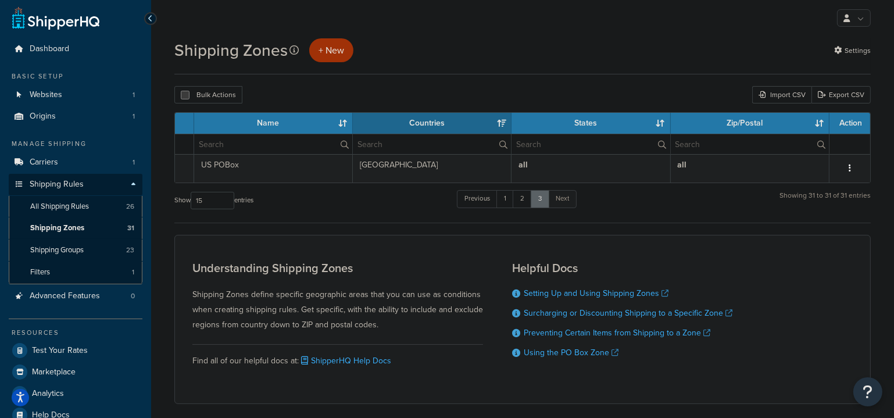
scroll to position [0, 0]
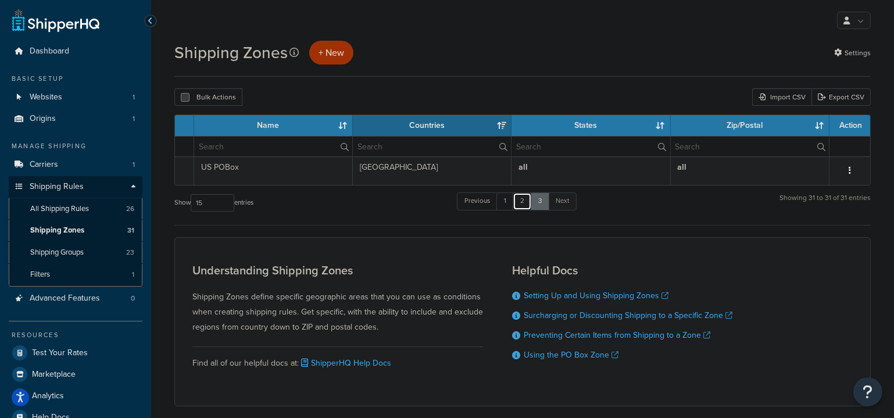
click at [528, 201] on link "2" at bounding box center [522, 200] width 19 height 17
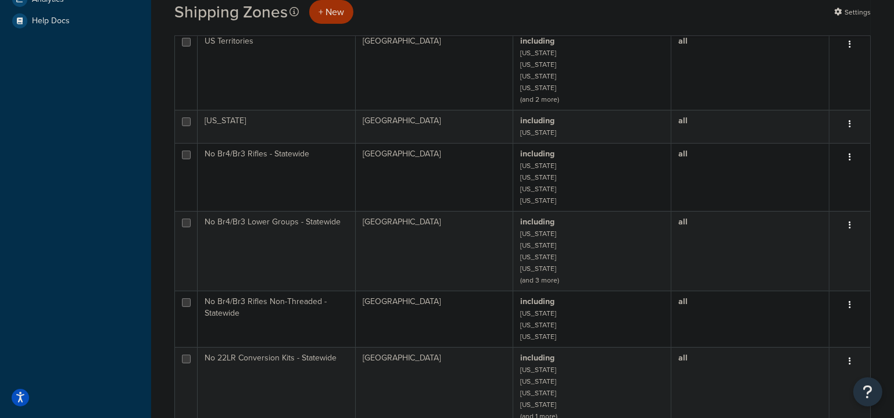
scroll to position [502, 0]
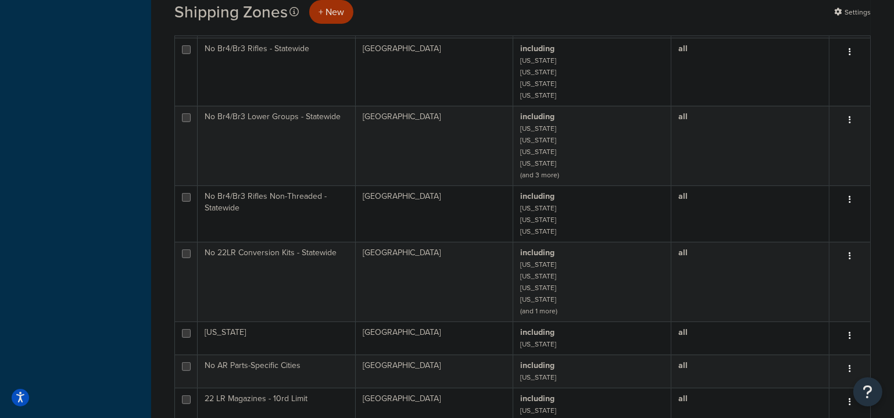
click at [592, 285] on td "including Connecticut Illinois Massachusetts Washington (and 1 more)" at bounding box center [592, 282] width 158 height 80
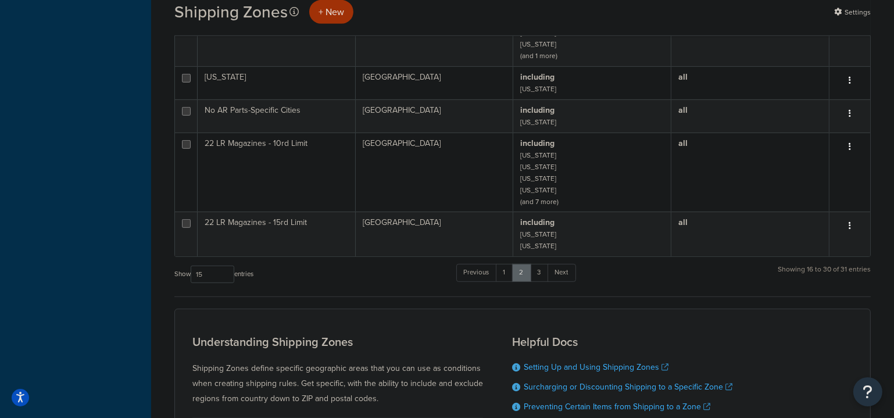
scroll to position [792, 0]
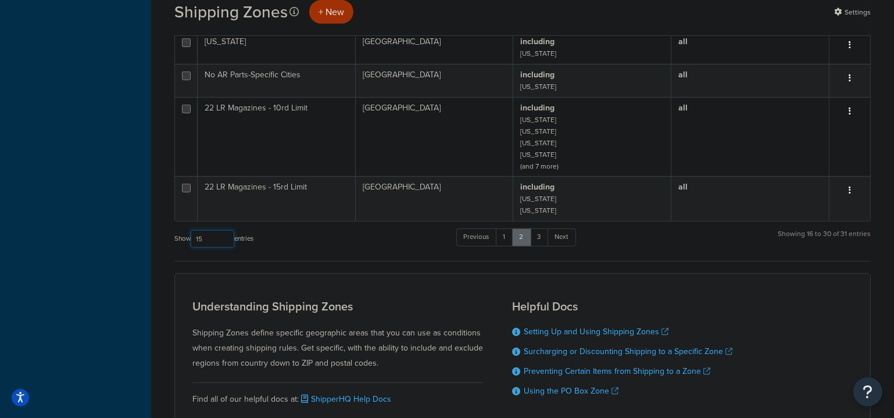
click at [219, 243] on select "10 15 25 50 100" at bounding box center [213, 238] width 44 height 17
select select "100"
click at [192, 248] on select "10 15 25 50 100" at bounding box center [213, 238] width 44 height 17
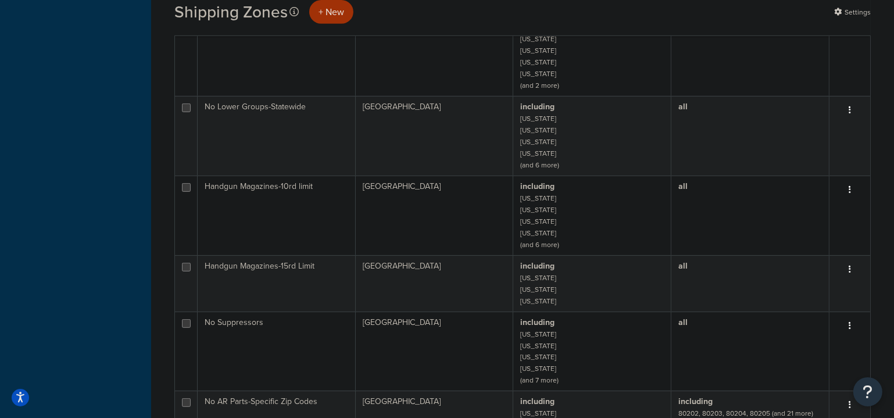
scroll to position [1095, 0]
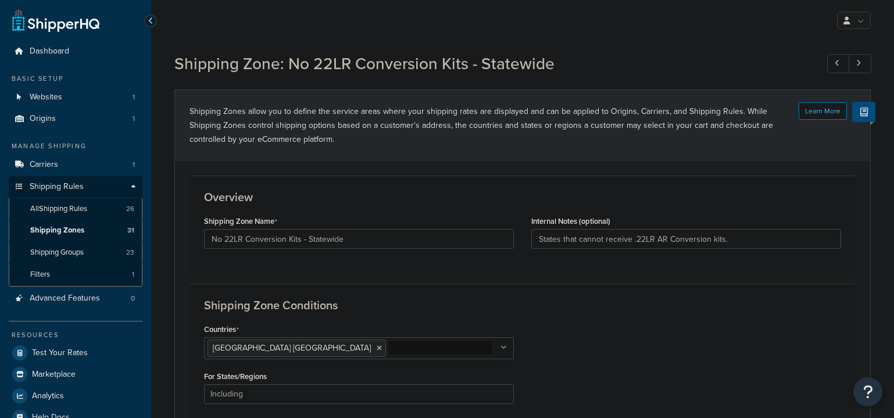
select select "including"
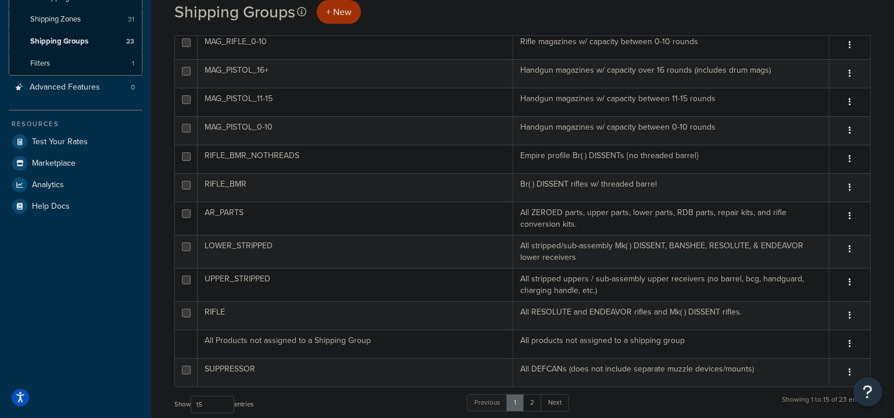
scroll to position [52, 0]
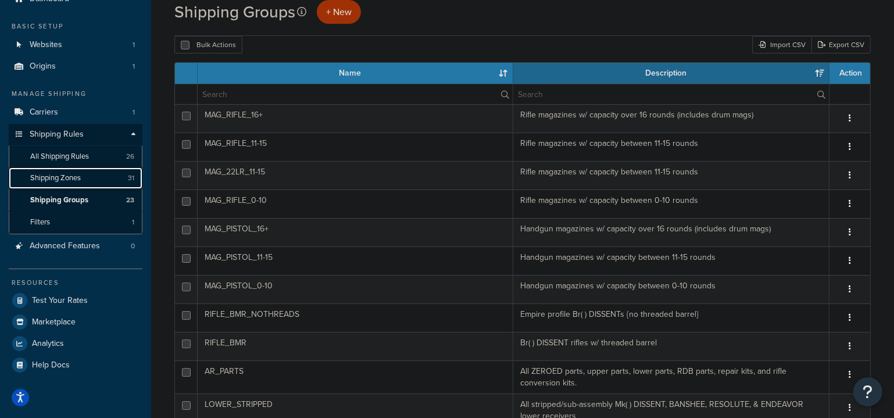
click at [69, 178] on span "Shipping Zones" at bounding box center [55, 178] width 51 height 10
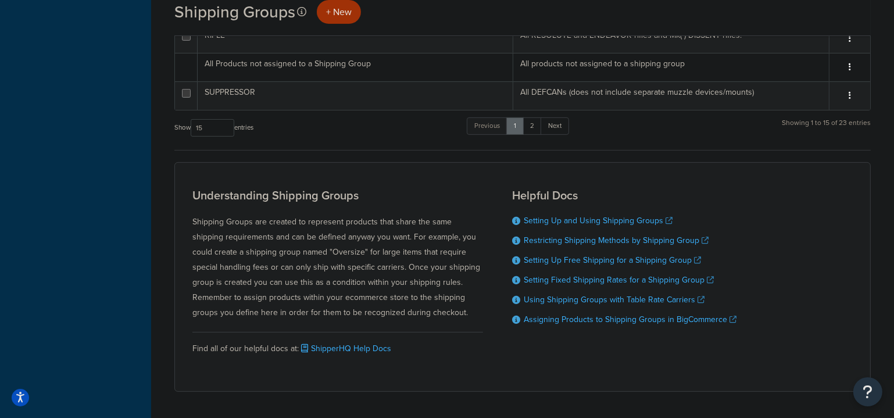
scroll to position [528, 0]
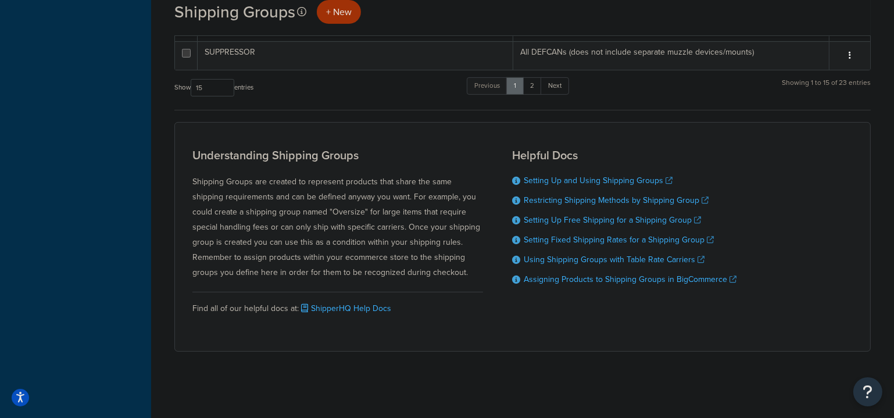
drag, startPoint x: 237, startPoint y: 84, endPoint x: 228, endPoint y: 85, distance: 8.7
click at [229, 85] on label "Show 10 15 25 50 100 entries" at bounding box center [213, 87] width 79 height 17
click at [225, 90] on select "10 15 25 50 100" at bounding box center [213, 87] width 44 height 17
select select "50"
click at [192, 97] on select "10 15 25 50 100" at bounding box center [213, 87] width 44 height 17
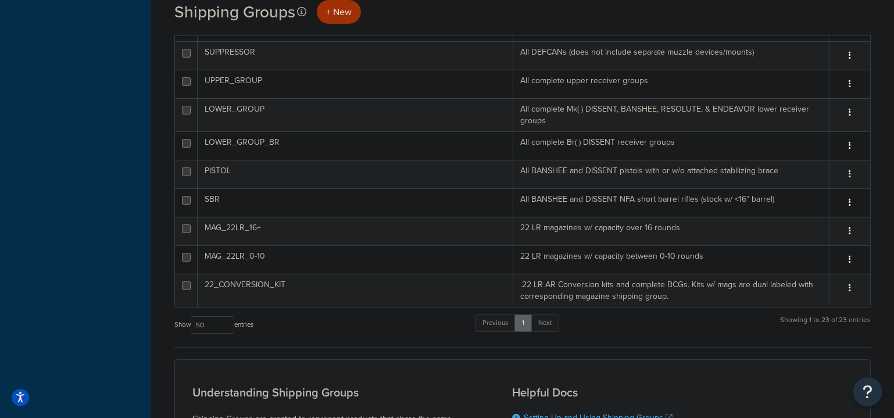
click at [844, 286] on button "button" at bounding box center [850, 288] width 16 height 19
click at [356, 278] on td "22_CONVERSION_KIT" at bounding box center [356, 290] width 316 height 33
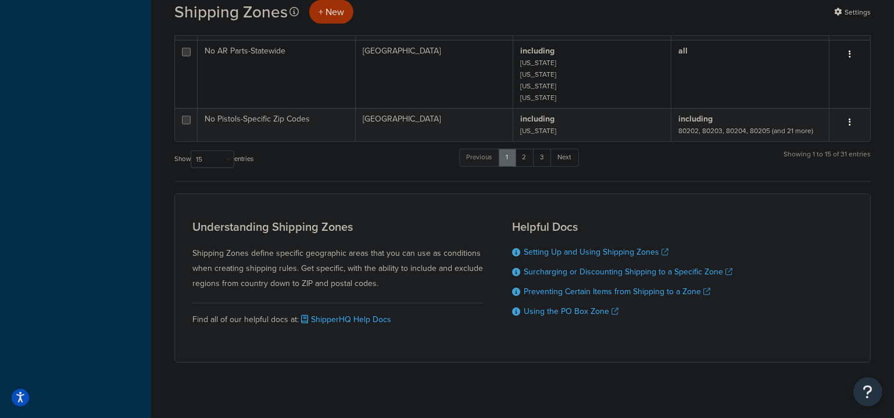
scroll to position [825, 0]
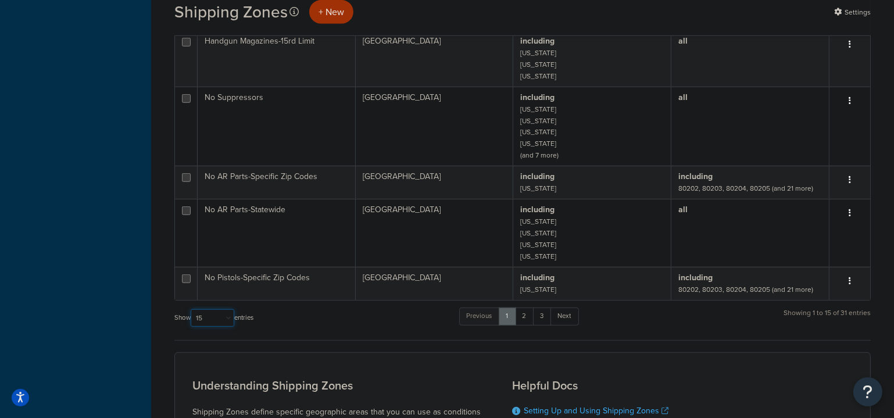
click at [213, 309] on select "10 15 25 50 100" at bounding box center [213, 317] width 44 height 17
click at [192, 327] on select "10 15 25 50 100" at bounding box center [213, 317] width 44 height 17
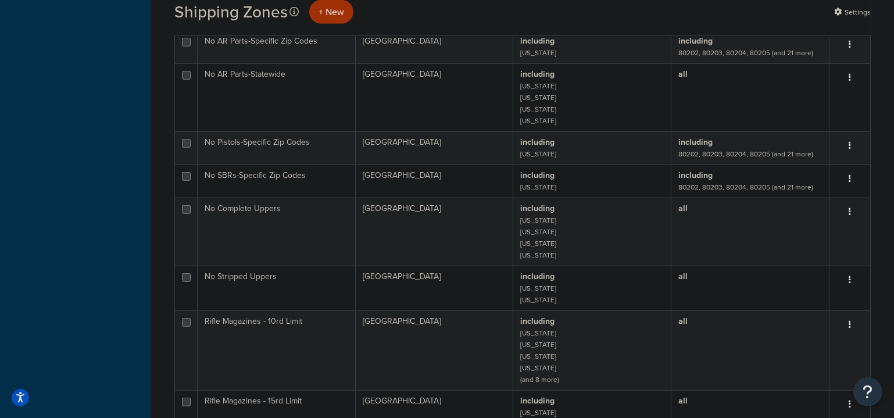
scroll to position [1867, 0]
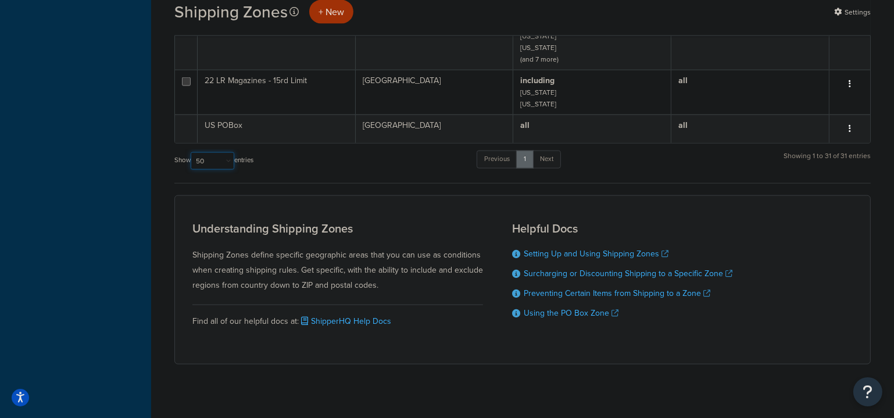
click at [220, 152] on select "10 15 25 50 100" at bounding box center [213, 160] width 44 height 17
select select "100"
click at [192, 152] on select "10 15 25 50 100" at bounding box center [213, 160] width 44 height 17
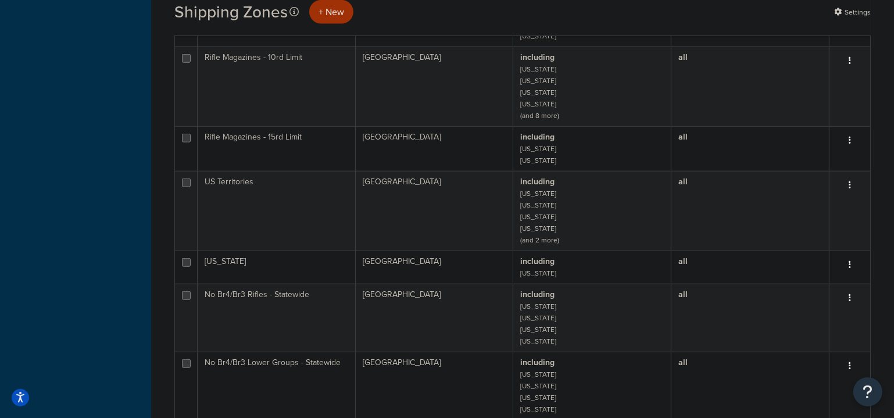
scroll to position [1212, 0]
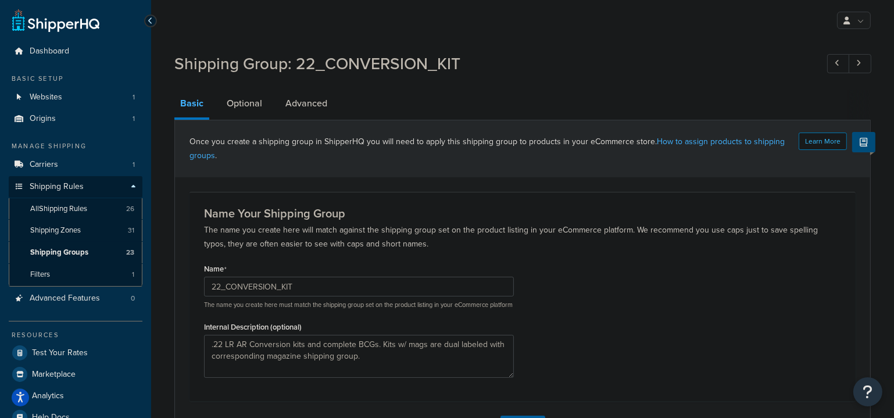
click at [248, 109] on link "Optional" at bounding box center [244, 104] width 47 height 28
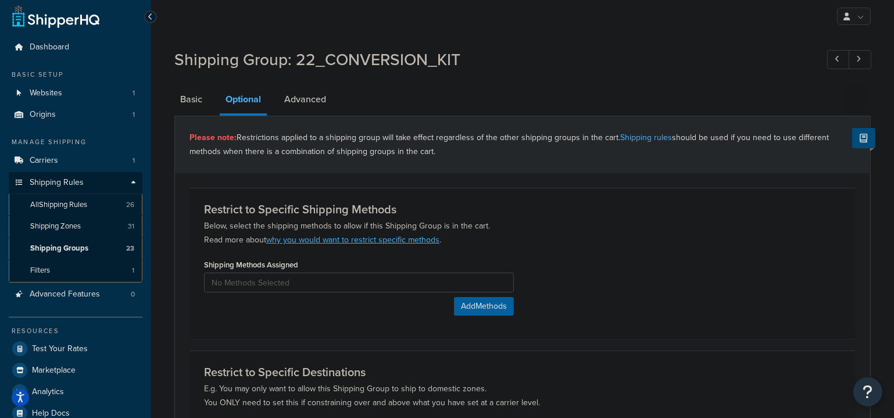
scroll to position [182, 0]
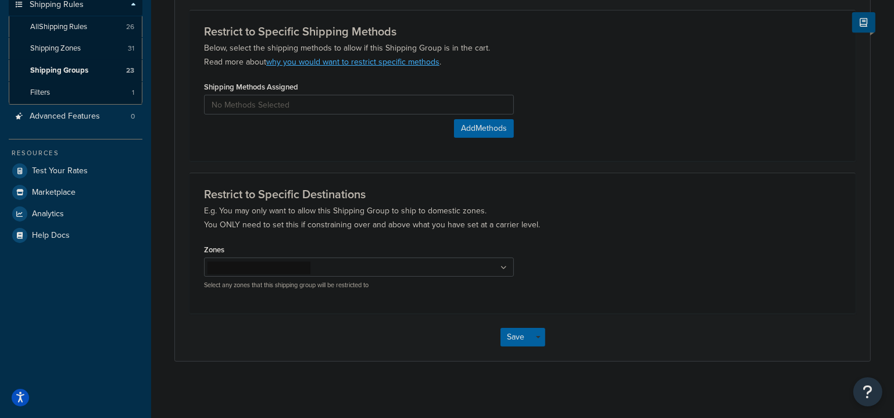
click at [342, 226] on p "E.g. You may only want to allow this Shipping Group to ship to domestic zones. …" at bounding box center [522, 218] width 637 height 28
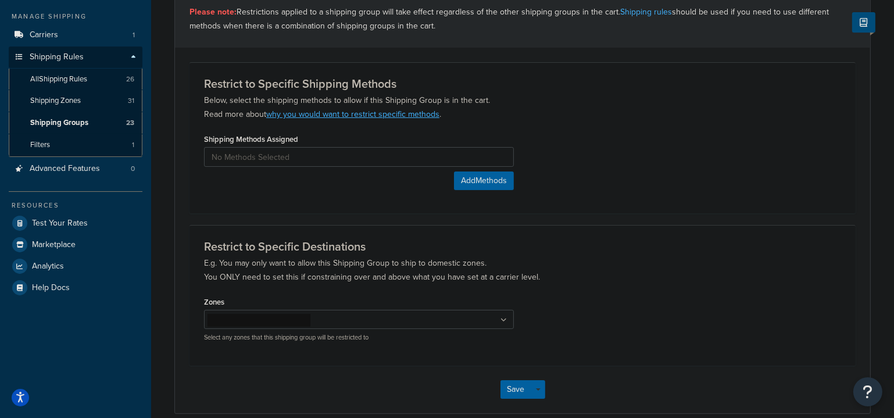
click at [323, 321] on ul at bounding box center [359, 319] width 310 height 19
click at [318, 251] on h3 "Restrict to Specific Destinations" at bounding box center [522, 246] width 637 height 13
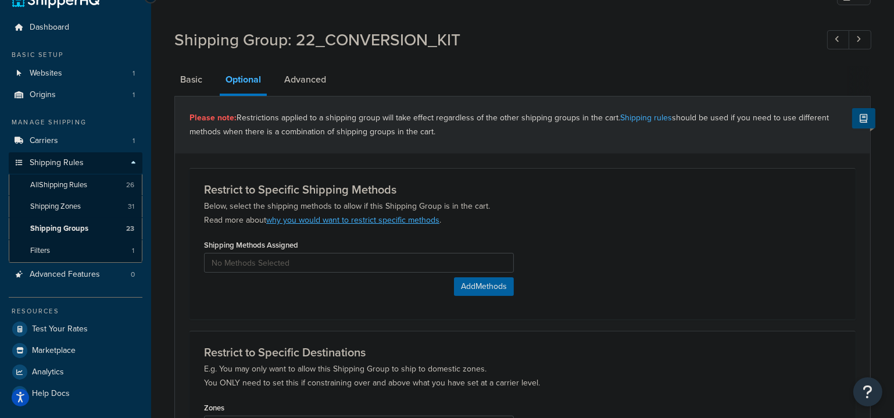
scroll to position [24, 0]
click at [313, 87] on link "Advanced" at bounding box center [304, 80] width 53 height 28
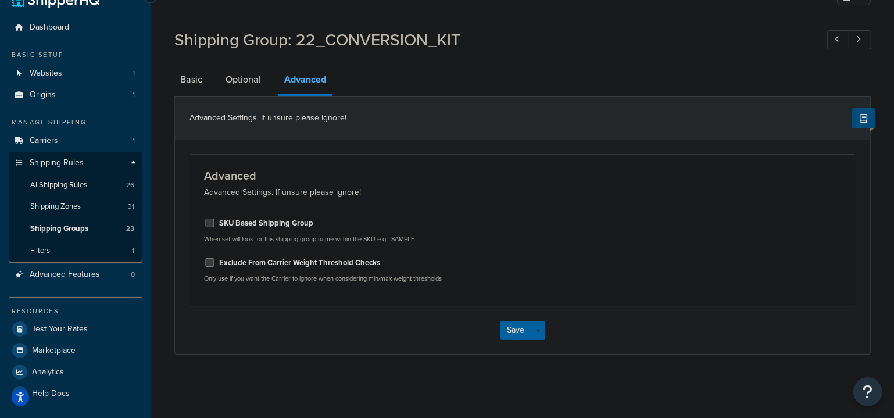
click at [267, 82] on li "Optional" at bounding box center [249, 80] width 59 height 28
click at [257, 80] on link "Optional" at bounding box center [243, 80] width 47 height 28
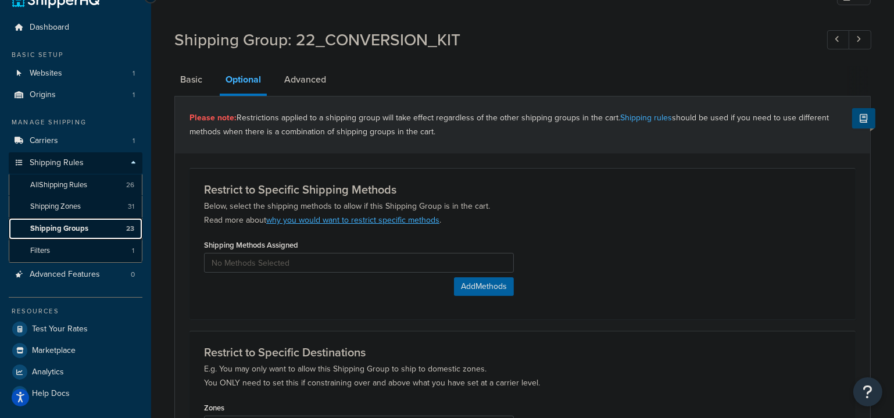
click at [56, 231] on span "Shipping Groups" at bounding box center [59, 229] width 58 height 10
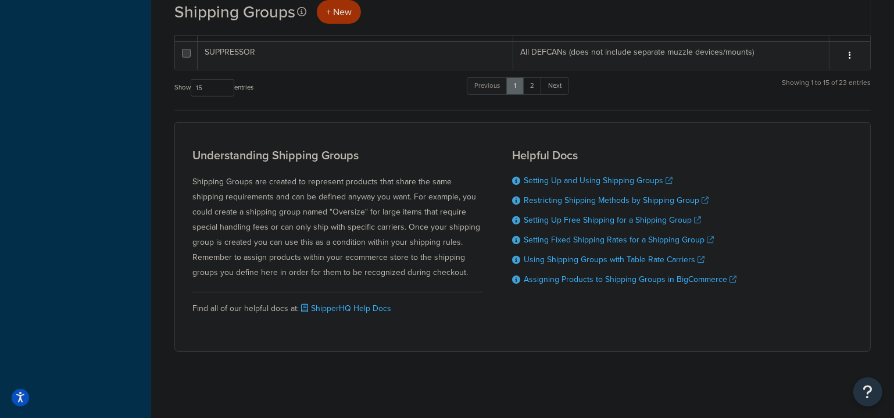
scroll to position [369, 0]
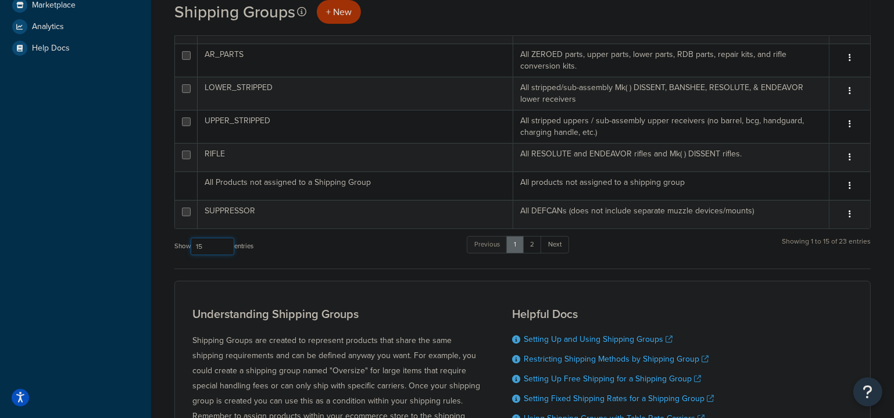
click at [221, 241] on select "10 15 25 50 100" at bounding box center [213, 246] width 44 height 17
select select "100"
click at [192, 255] on select "10 15 25 50 100" at bounding box center [213, 246] width 44 height 17
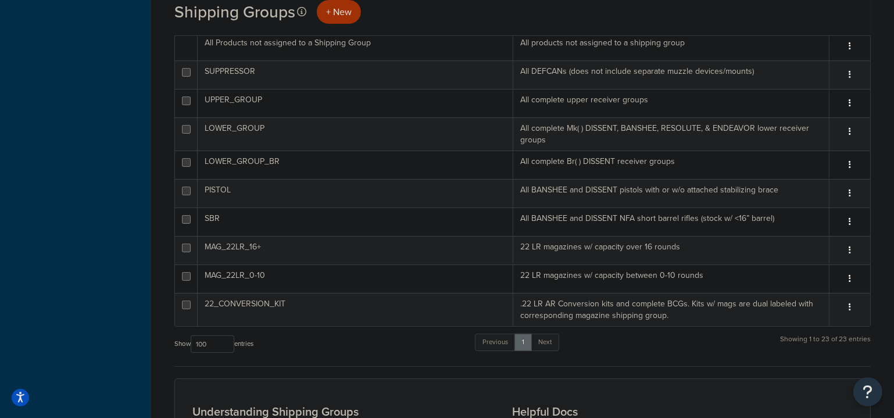
scroll to position [528, 0]
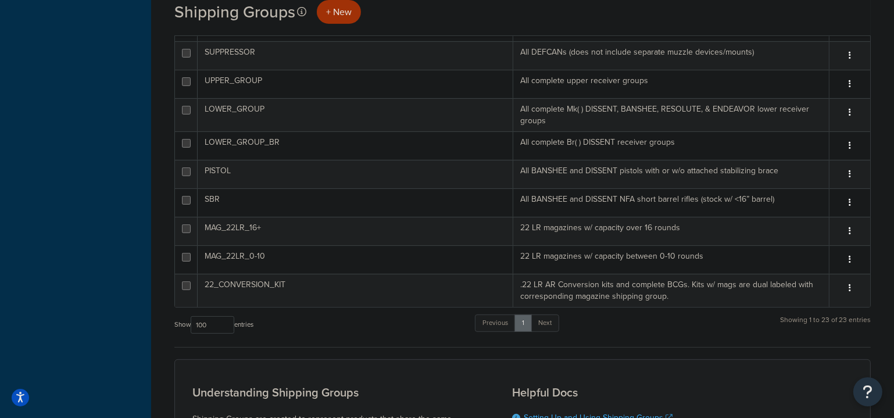
click at [455, 232] on td "MAG_22LR_16+" at bounding box center [356, 231] width 316 height 28
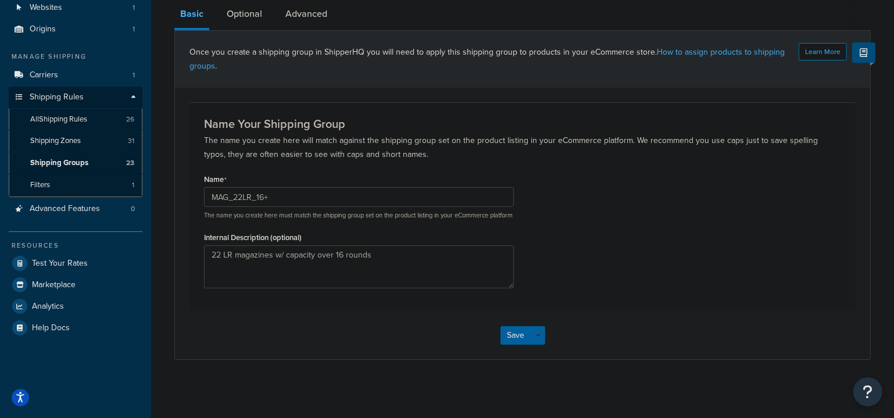
click at [251, 31] on div "Learn More Once you create a shipping group in ShipperHQ you will need to apply…" at bounding box center [522, 59] width 695 height 57
drag, startPoint x: 249, startPoint y: 15, endPoint x: 257, endPoint y: 13, distance: 7.8
click at [249, 15] on link "Optional" at bounding box center [244, 14] width 47 height 28
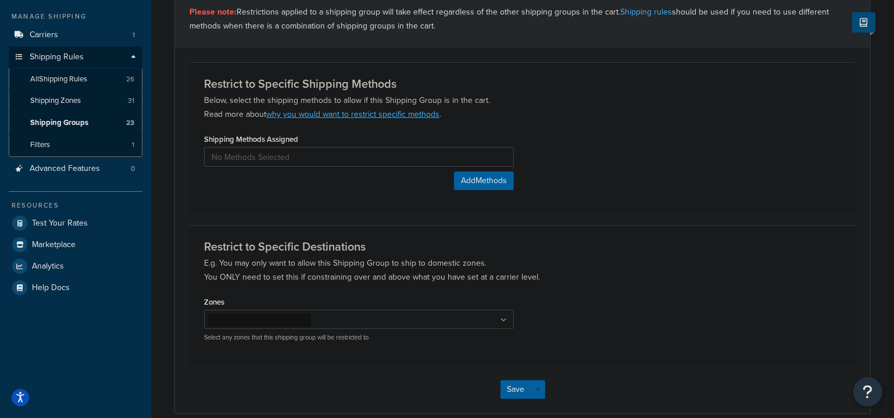
scroll to position [77, 0]
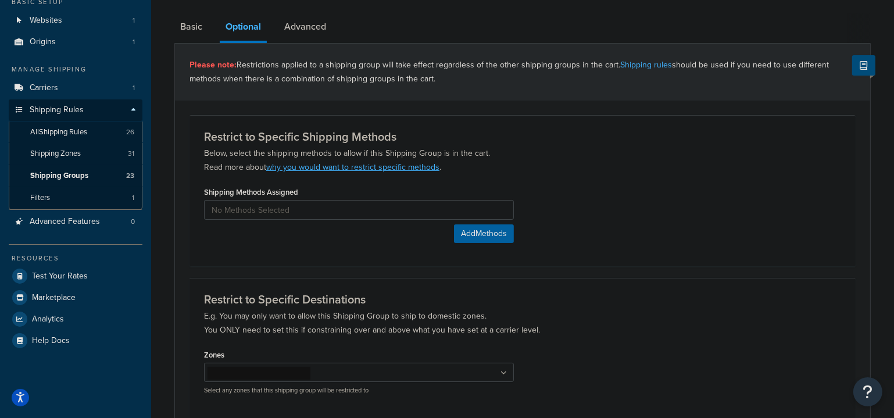
click at [316, 34] on link "Advanced" at bounding box center [304, 27] width 53 height 28
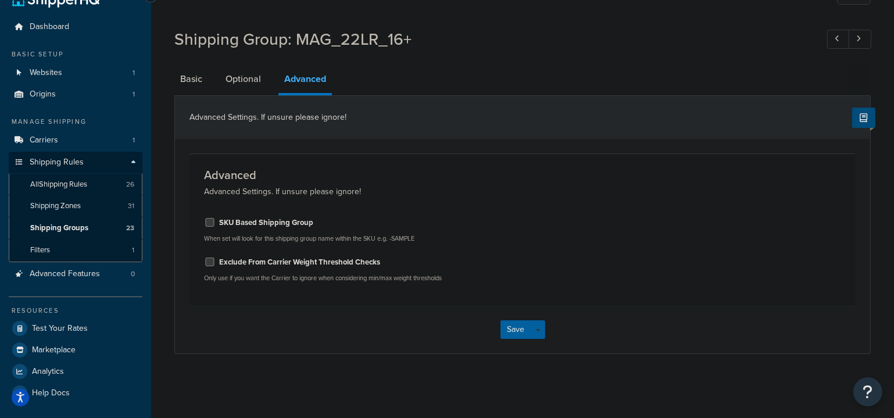
scroll to position [24, 0]
click at [198, 51] on div "Shipping Group: MAG_22LR_16+" at bounding box center [522, 41] width 697 height 37
click at [199, 81] on link "Basic" at bounding box center [191, 80] width 34 height 28
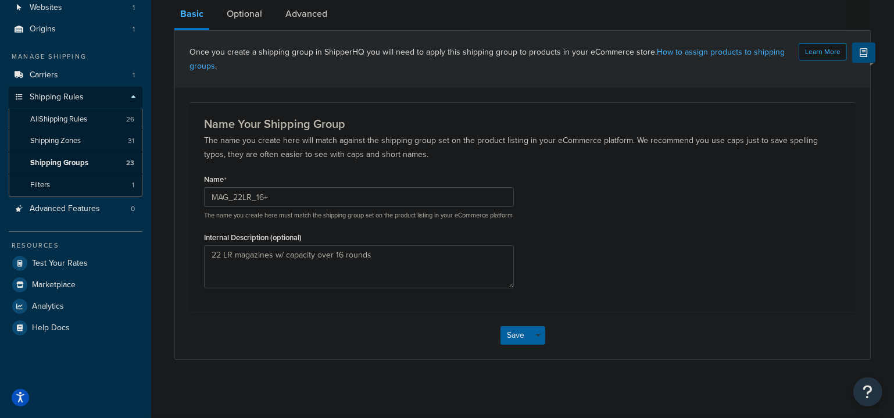
scroll to position [44, 0]
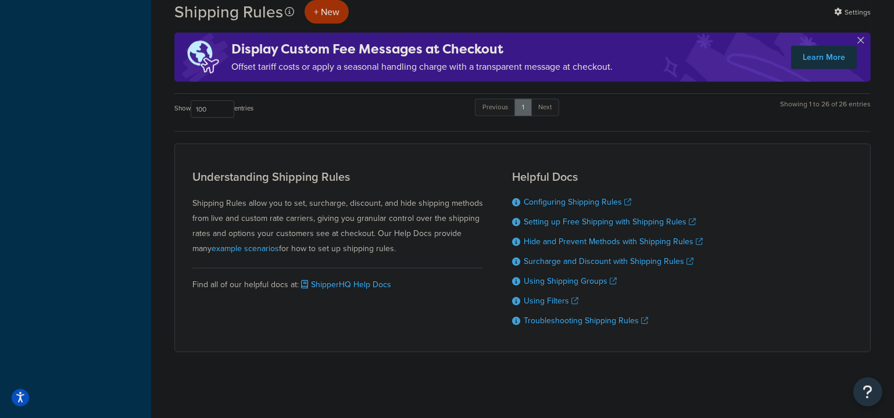
scroll to position [1396, 0]
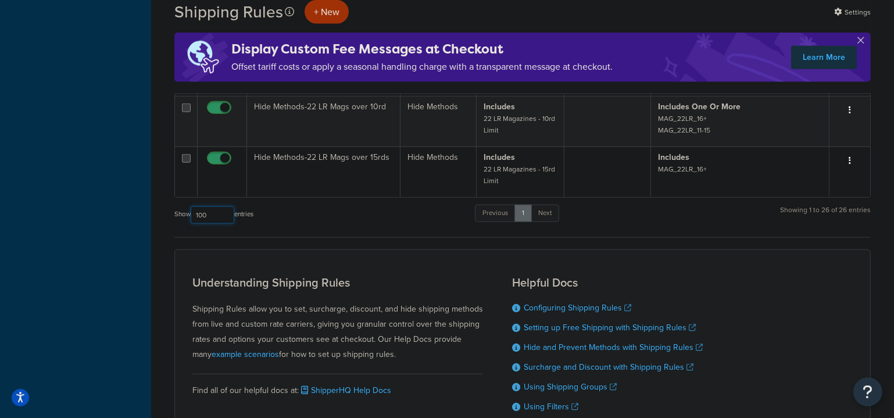
click at [230, 212] on select "10 15 25 50 100 1000" at bounding box center [213, 214] width 44 height 17
select select "1000"
click at [192, 206] on select "10 15 25 50 100 1000" at bounding box center [213, 214] width 44 height 17
click at [315, 222] on div "Show 10 15 25 50 100 1000 entries Previous 1 Next Showing 1 to 26 of 26 entries" at bounding box center [522, 220] width 697 height 34
click at [216, 217] on select "10 15 25 50 100 1000" at bounding box center [213, 214] width 44 height 17
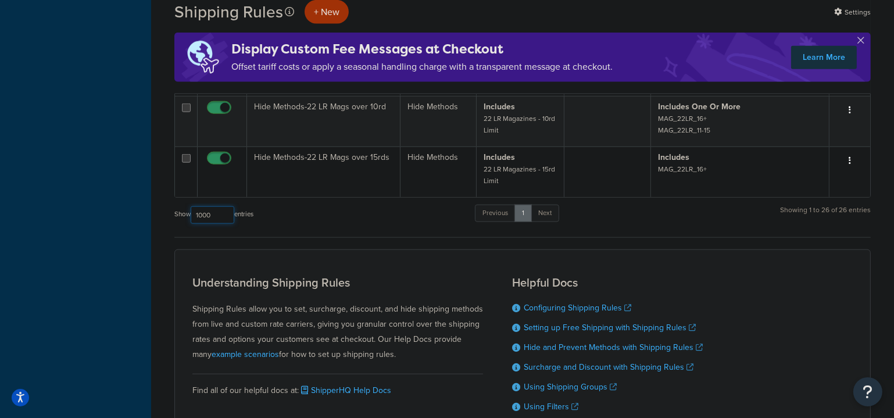
click at [192, 206] on select "10 15 25 50 100 1000" at bounding box center [213, 214] width 44 height 17
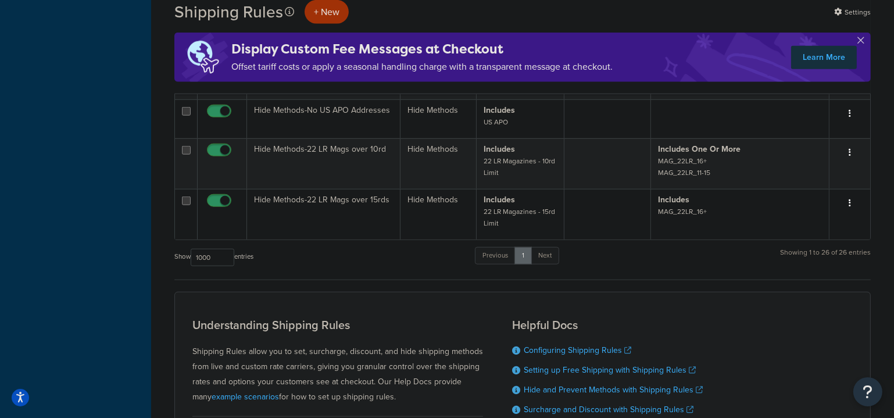
scroll to position [1290, 0]
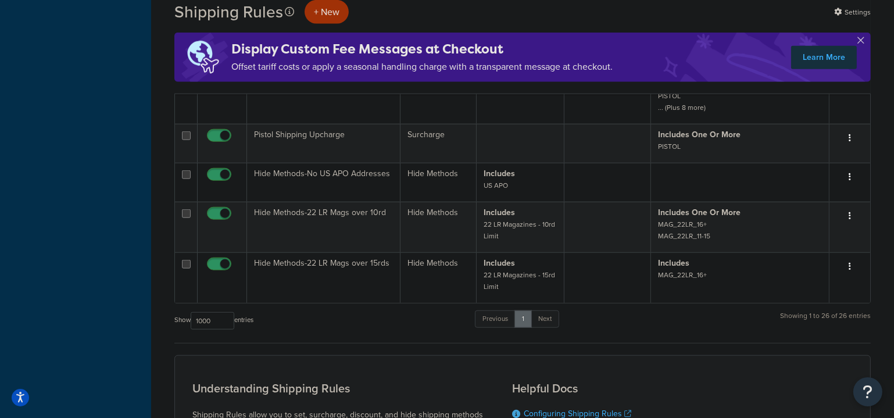
click at [342, 230] on td "Hide Methods-22 LR Mags over 10rd" at bounding box center [323, 227] width 153 height 51
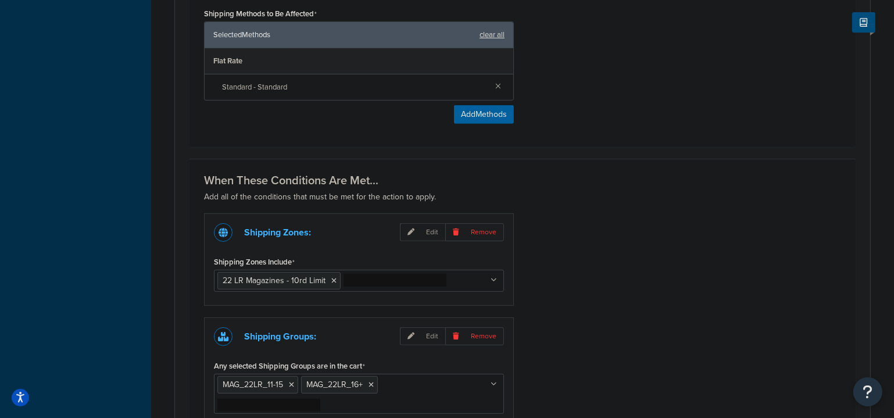
scroll to position [500, 0]
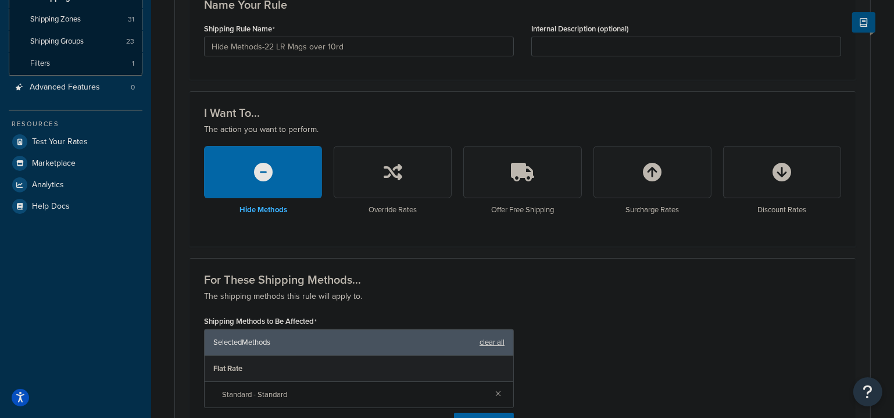
scroll to position [105, 0]
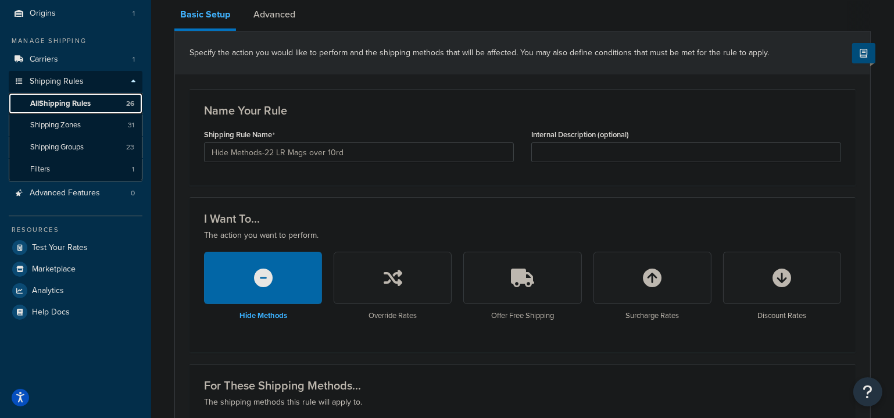
click at [52, 108] on span "All Shipping Rules" at bounding box center [60, 104] width 60 height 10
click at [75, 129] on span "Shipping Zones" at bounding box center [55, 125] width 51 height 10
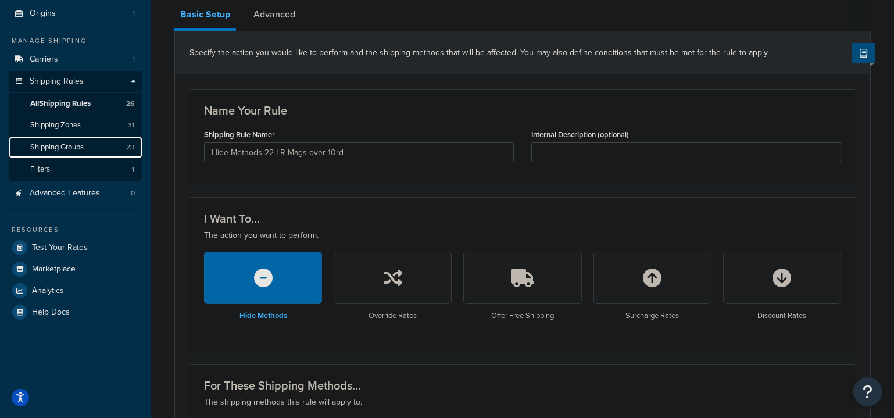
click at [77, 149] on span "Shipping Groups" at bounding box center [56, 147] width 53 height 10
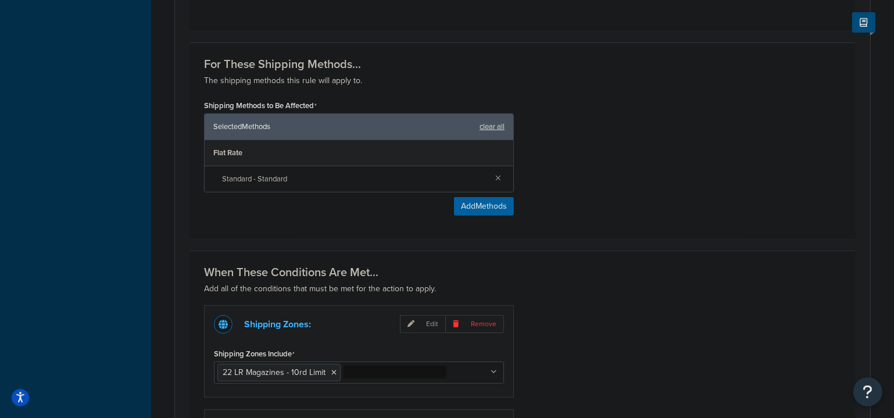
scroll to position [0, 0]
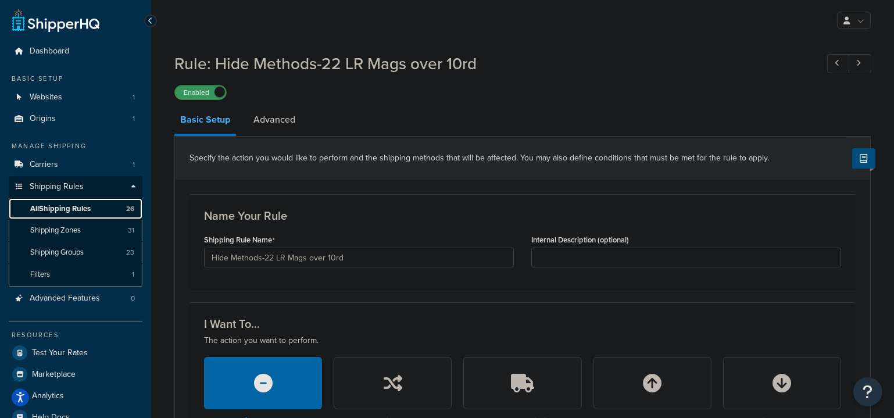
click at [94, 216] on link "All Shipping Rules 26" at bounding box center [76, 209] width 134 height 22
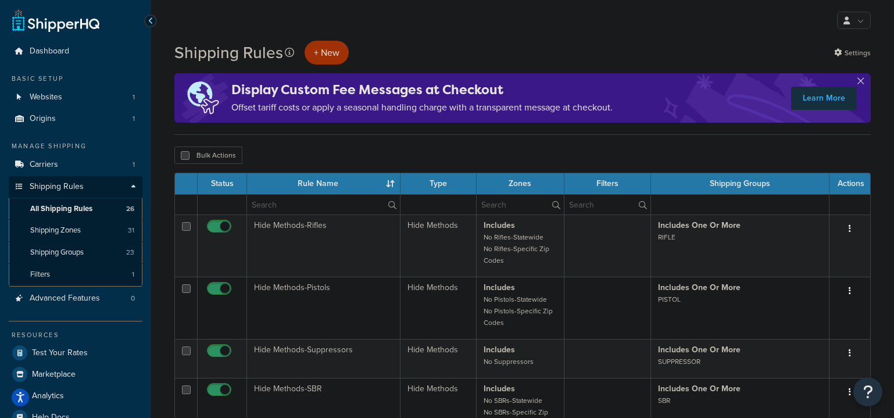
select select "1000"
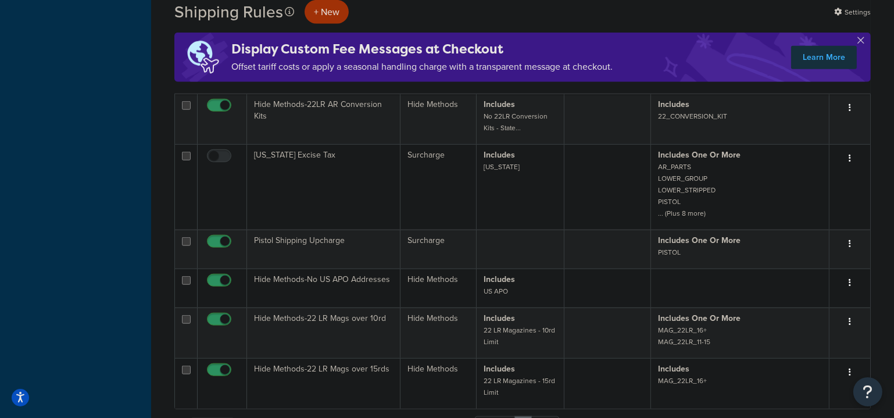
scroll to position [1237, 0]
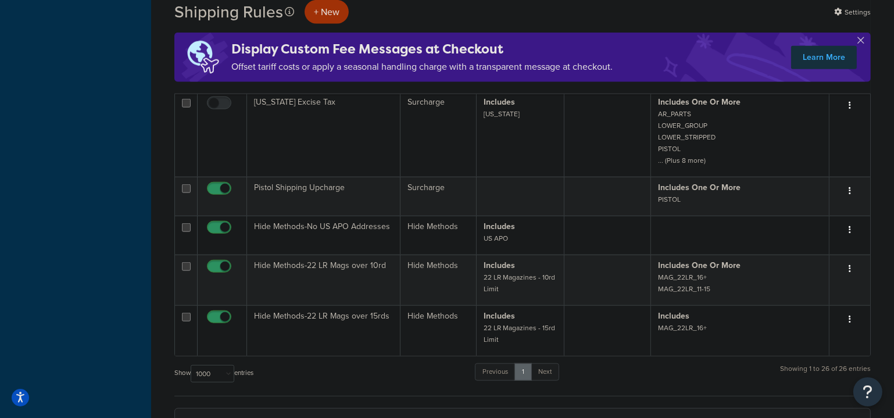
click at [319, 274] on td "Hide Methods-22 LR Mags over 10rd" at bounding box center [323, 280] width 153 height 51
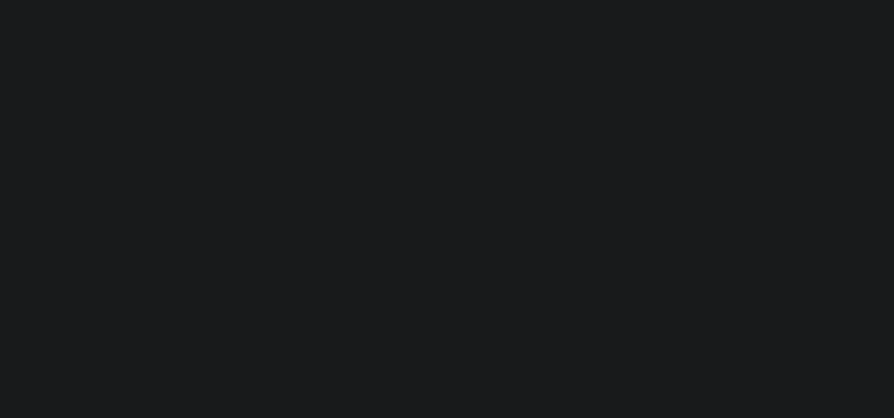
select select "15"
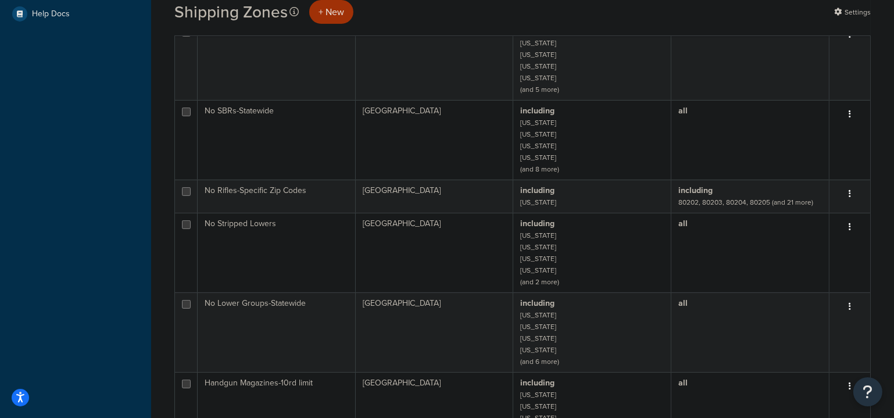
scroll to position [423, 0]
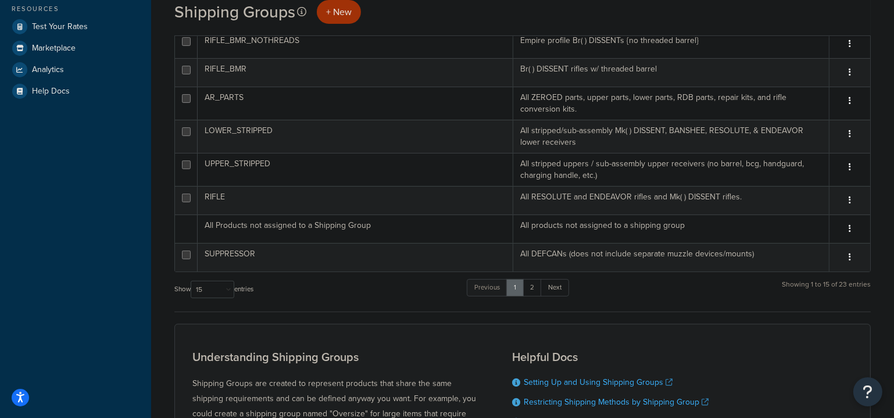
scroll to position [370, 0]
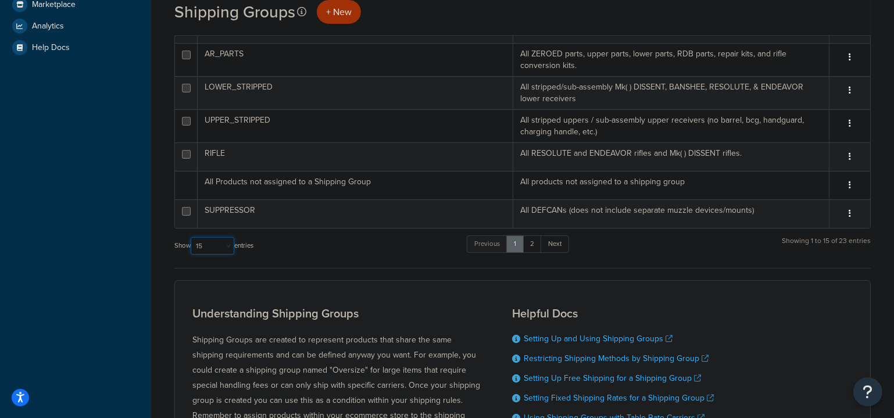
click at [213, 245] on select "10 15 25 50 100" at bounding box center [213, 245] width 44 height 17
select select "100"
click at [192, 255] on select "10 15 25 50 100" at bounding box center [213, 245] width 44 height 17
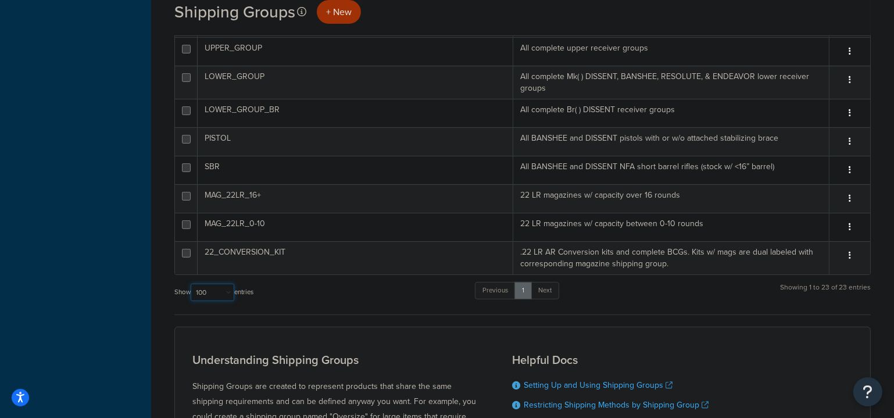
scroll to position [553, 0]
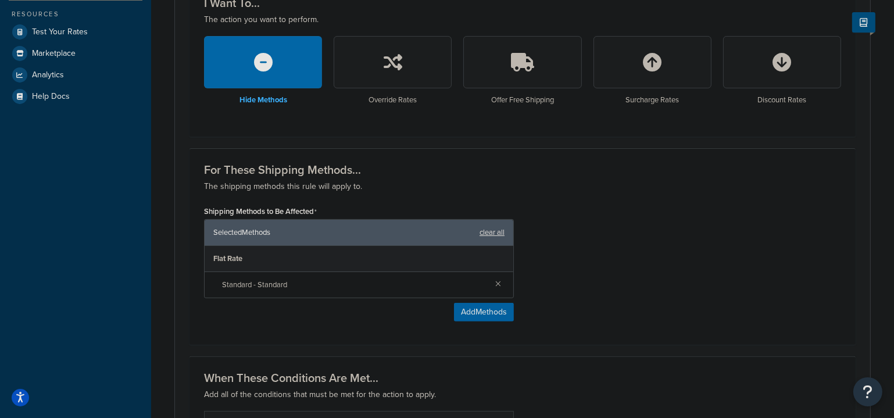
scroll to position [581, 0]
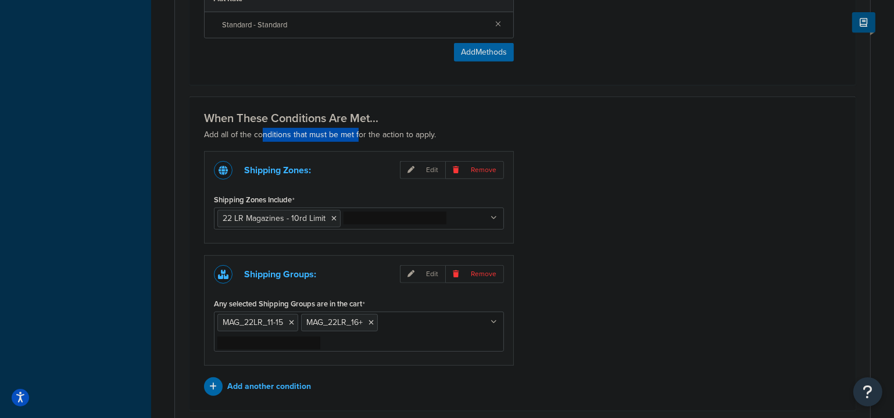
drag, startPoint x: 346, startPoint y: 124, endPoint x: 356, endPoint y: 140, distance: 18.1
click at [356, 140] on p "Add all of the conditions that must be met for the action to apply." at bounding box center [522, 135] width 637 height 14
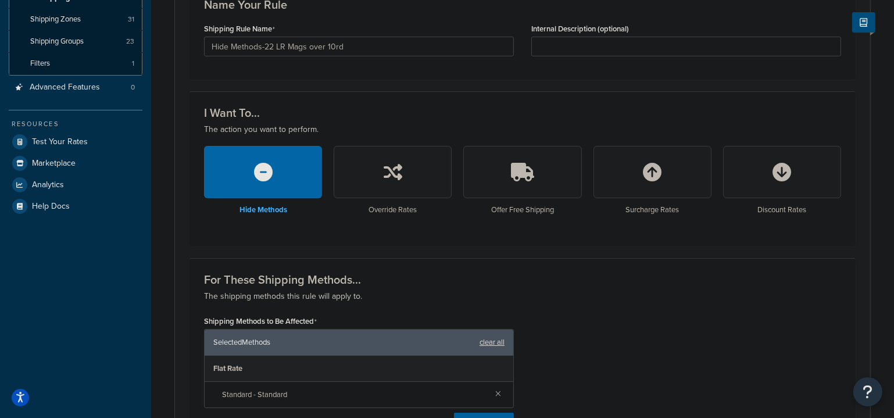
scroll to position [52, 0]
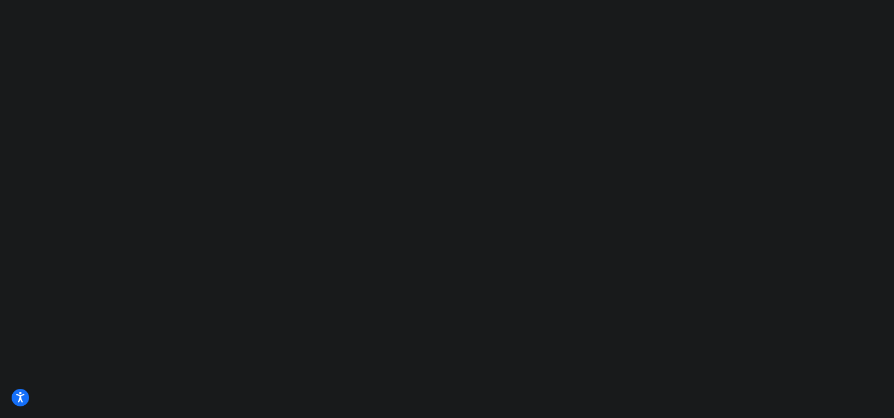
select select "1000"
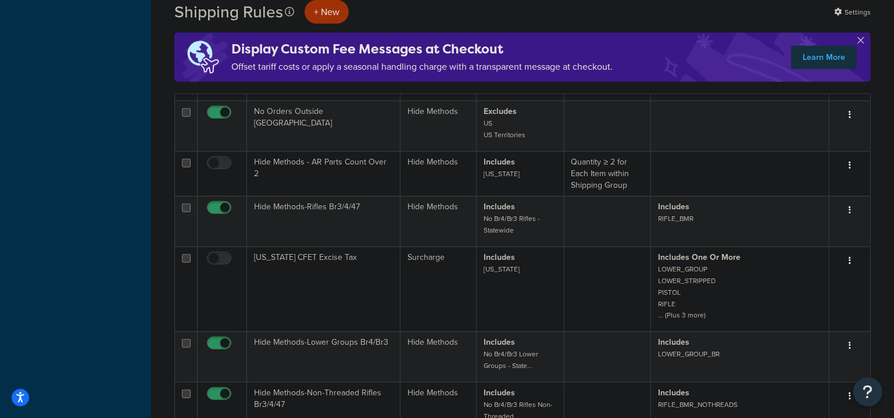
scroll to position [634, 0]
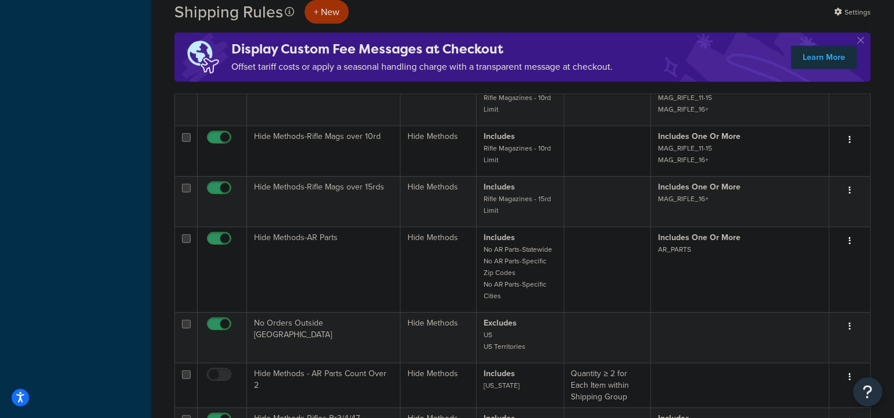
click at [862, 41] on button "button" at bounding box center [860, 42] width 3 height 3
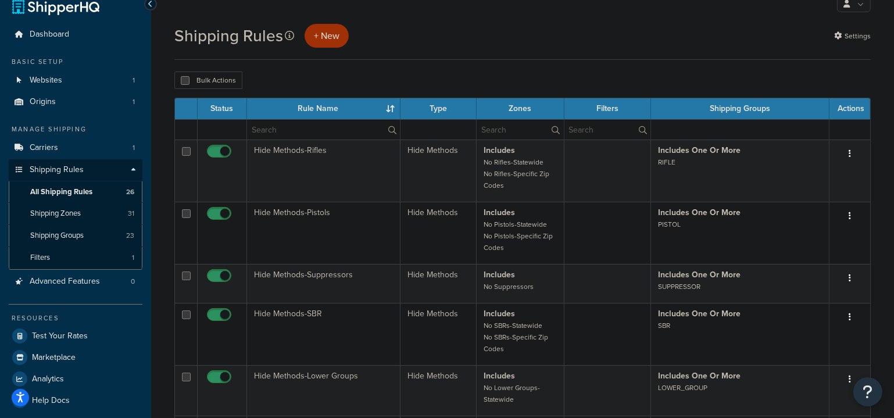
scroll to position [52, 0]
